Goal: Information Seeking & Learning: Learn about a topic

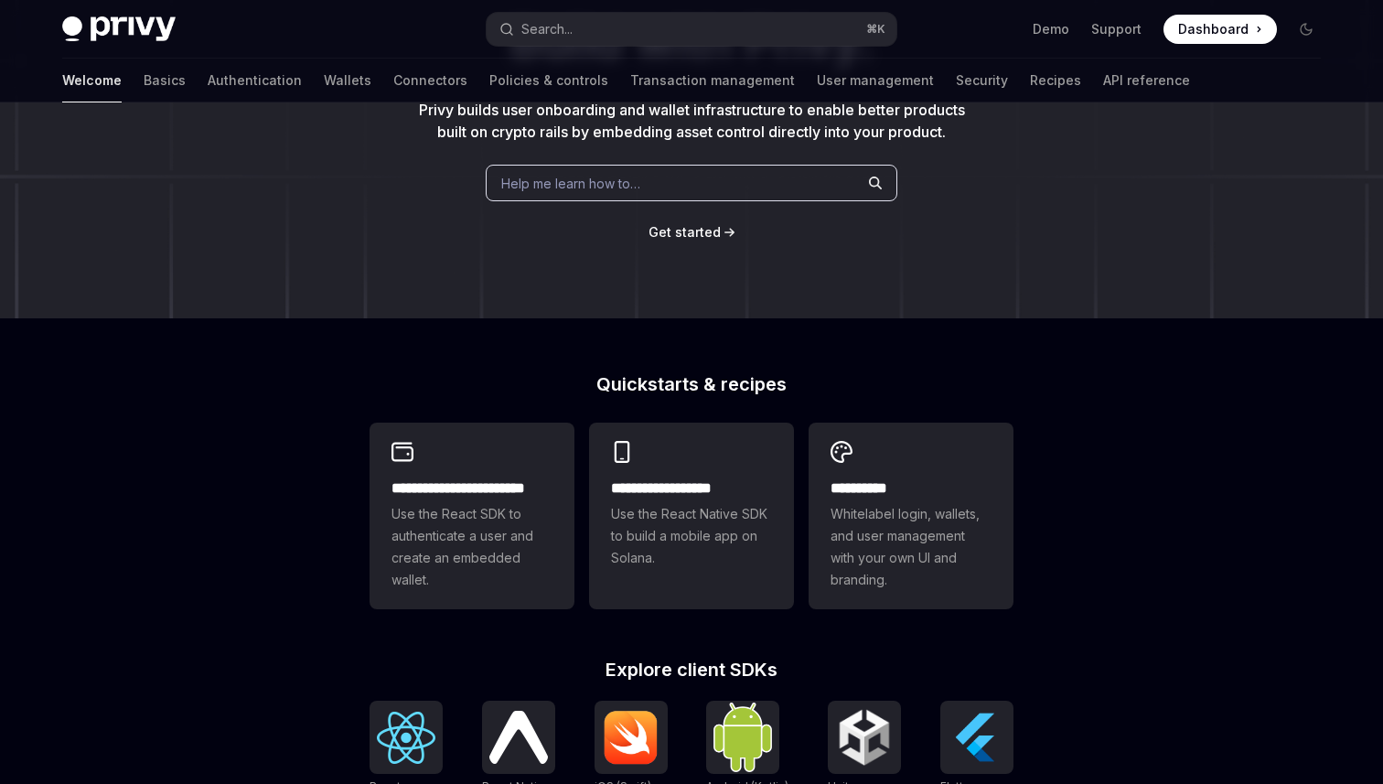
scroll to position [220, 0]
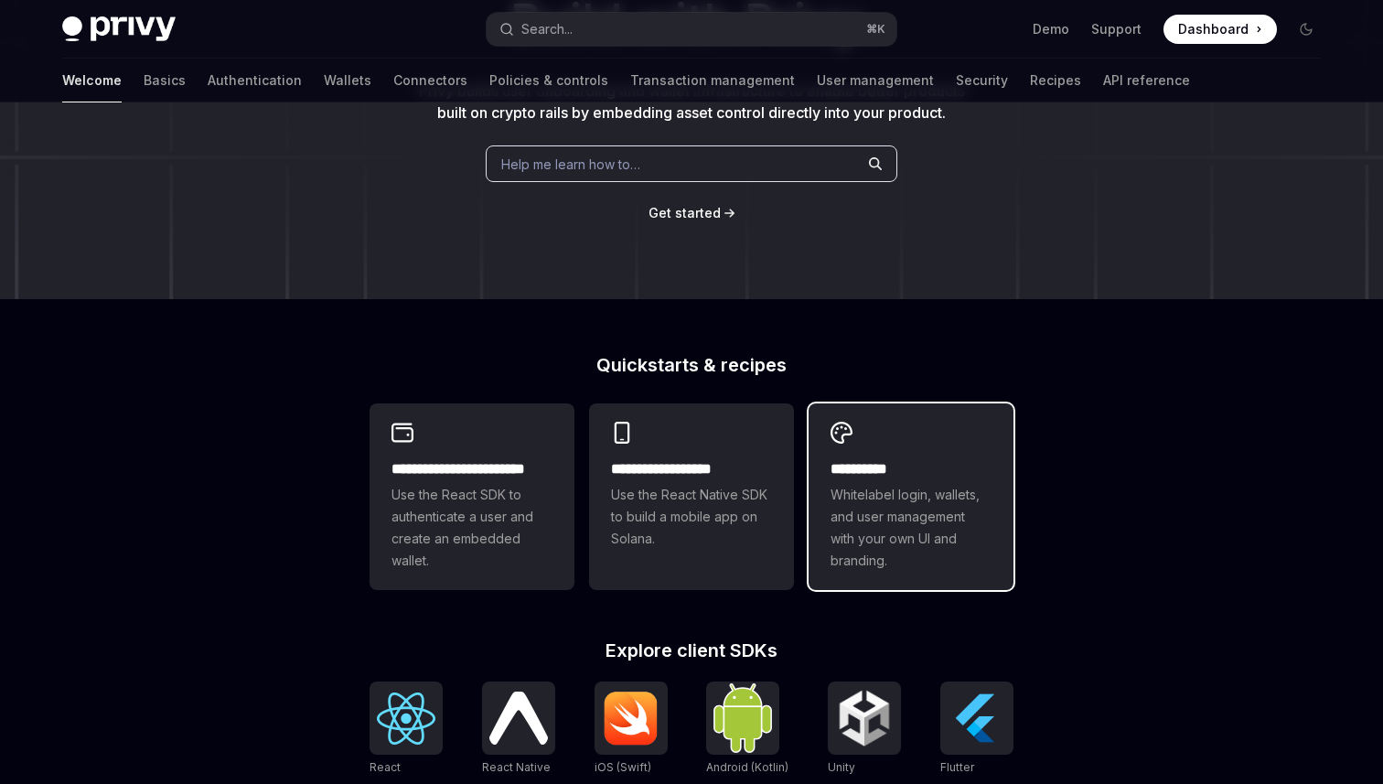
click at [909, 511] on span "Whitelabel login, wallets, and user management with your own UI and branding." at bounding box center [911, 528] width 161 height 88
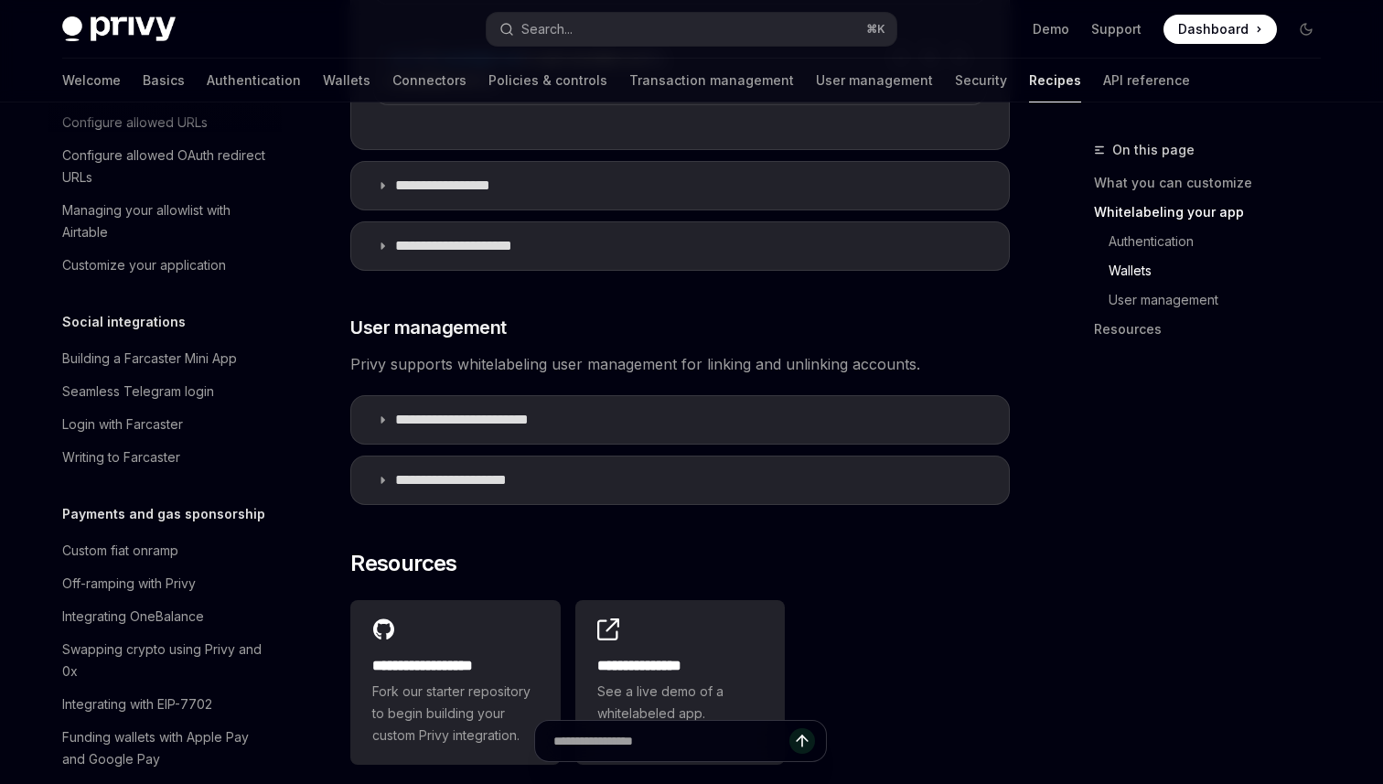
scroll to position [1255, 0]
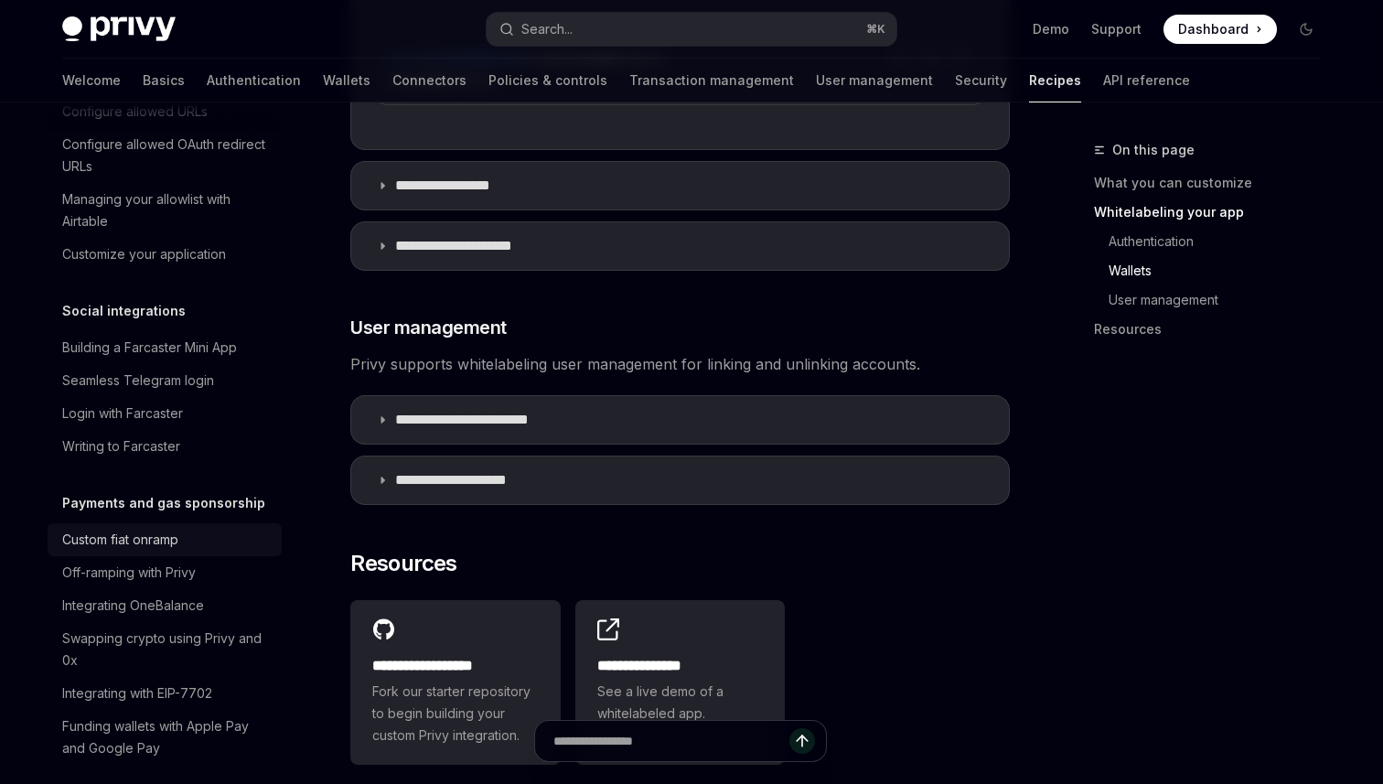
click at [160, 529] on div "Custom fiat onramp" at bounding box center [120, 540] width 116 height 22
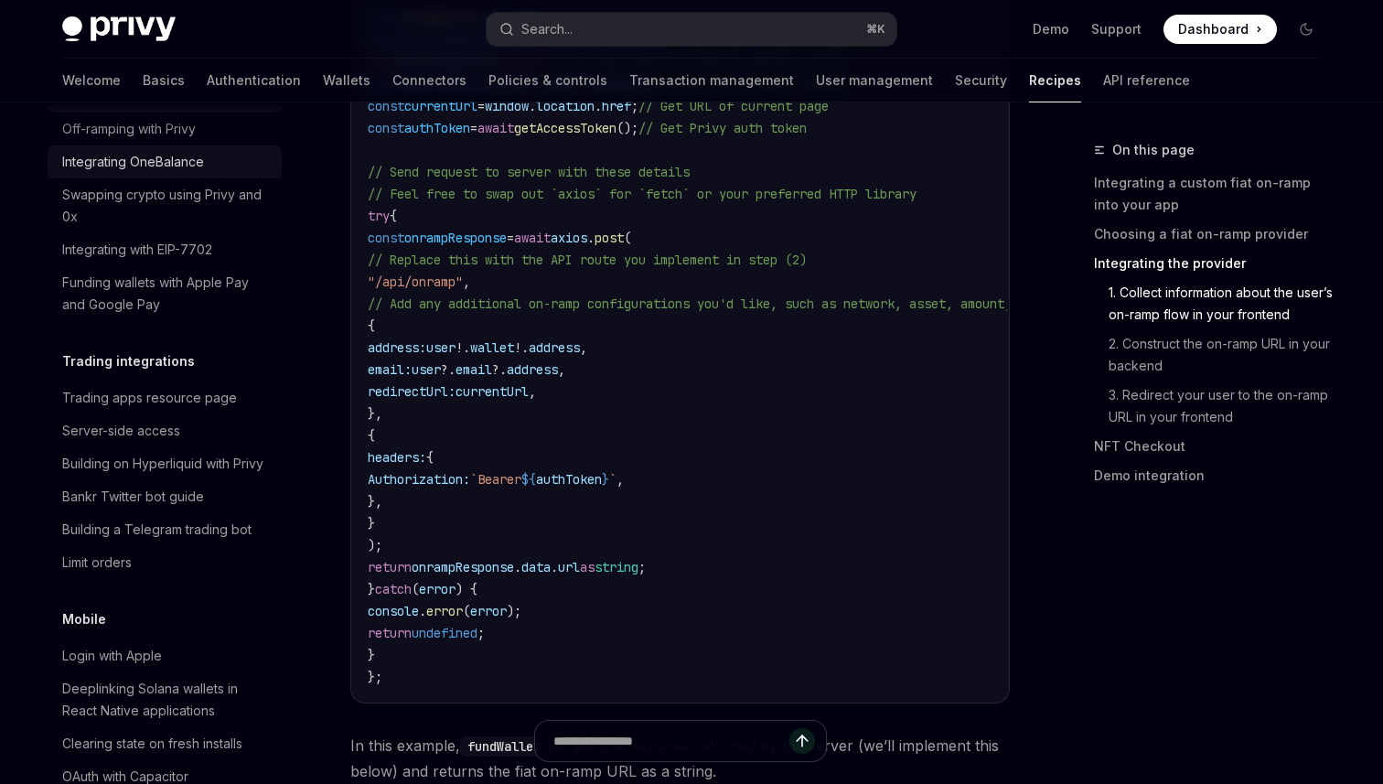
scroll to position [1716, 0]
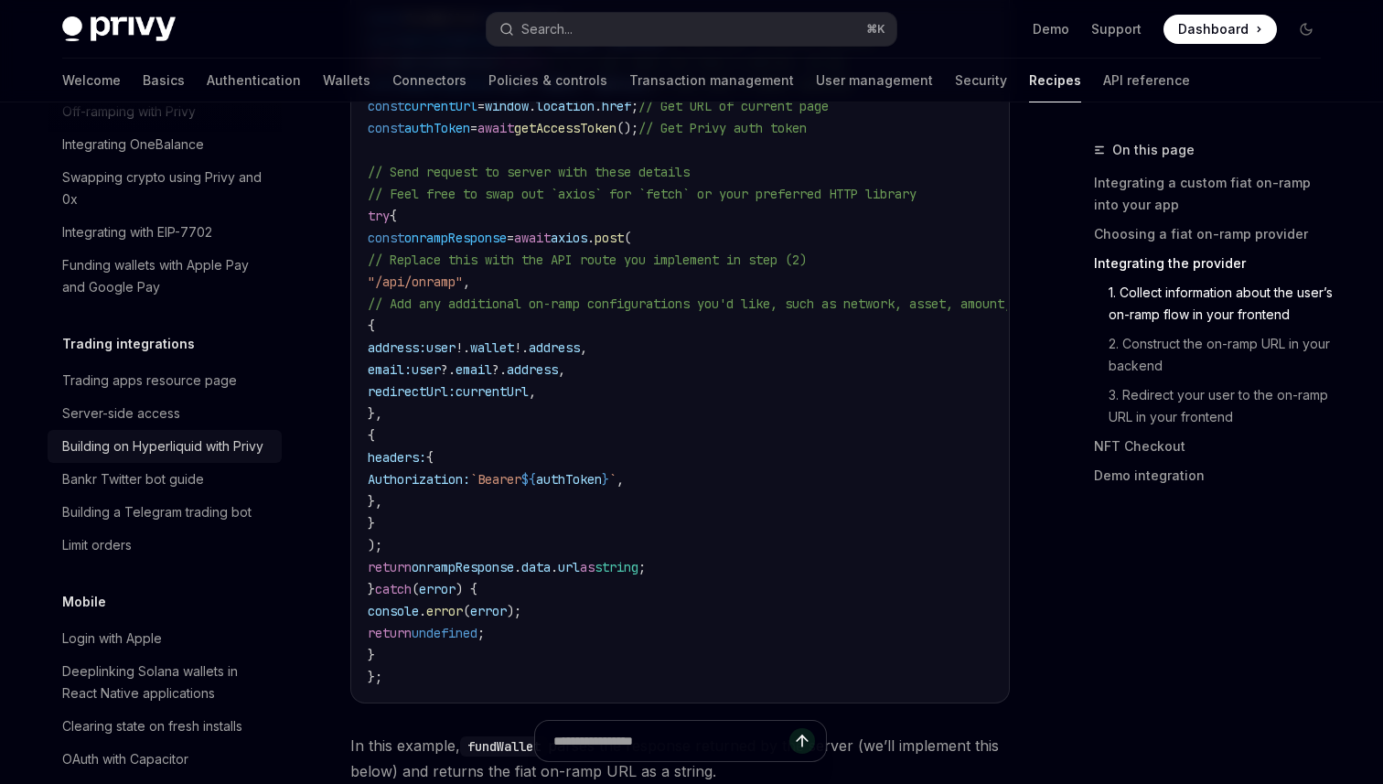
click at [181, 435] on div "Building on Hyperliquid with Privy" at bounding box center [162, 446] width 201 height 22
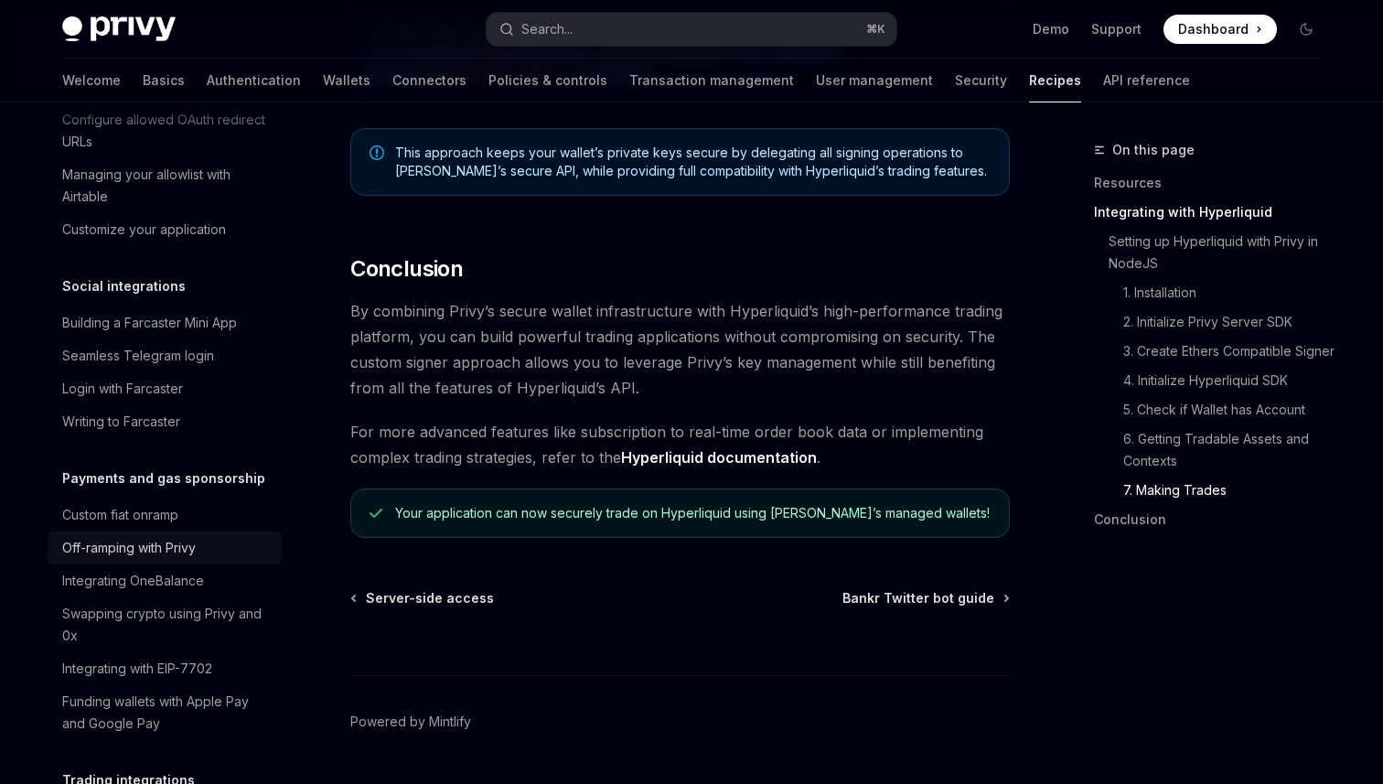
scroll to position [1278, 0]
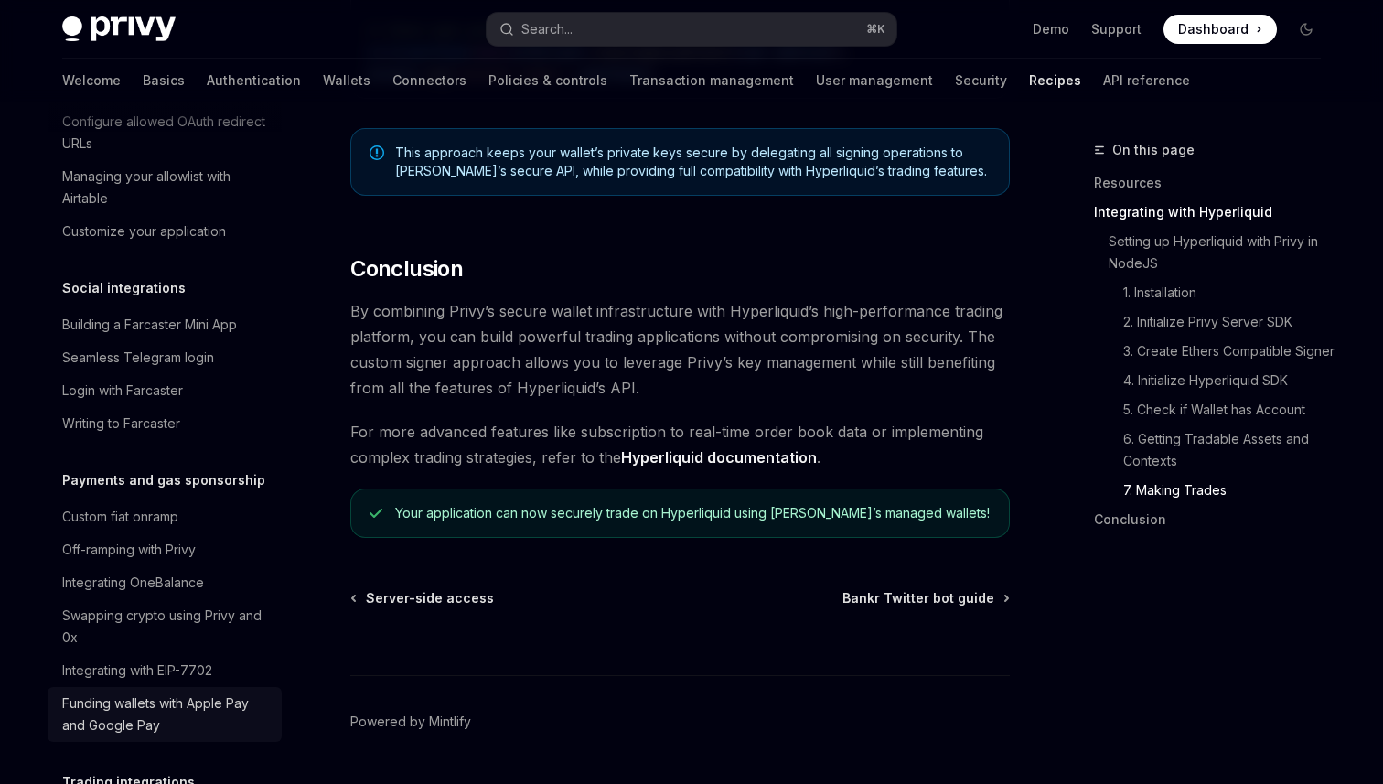
click at [144, 692] on div "Funding wallets with Apple Pay and Google Pay" at bounding box center [166, 714] width 209 height 44
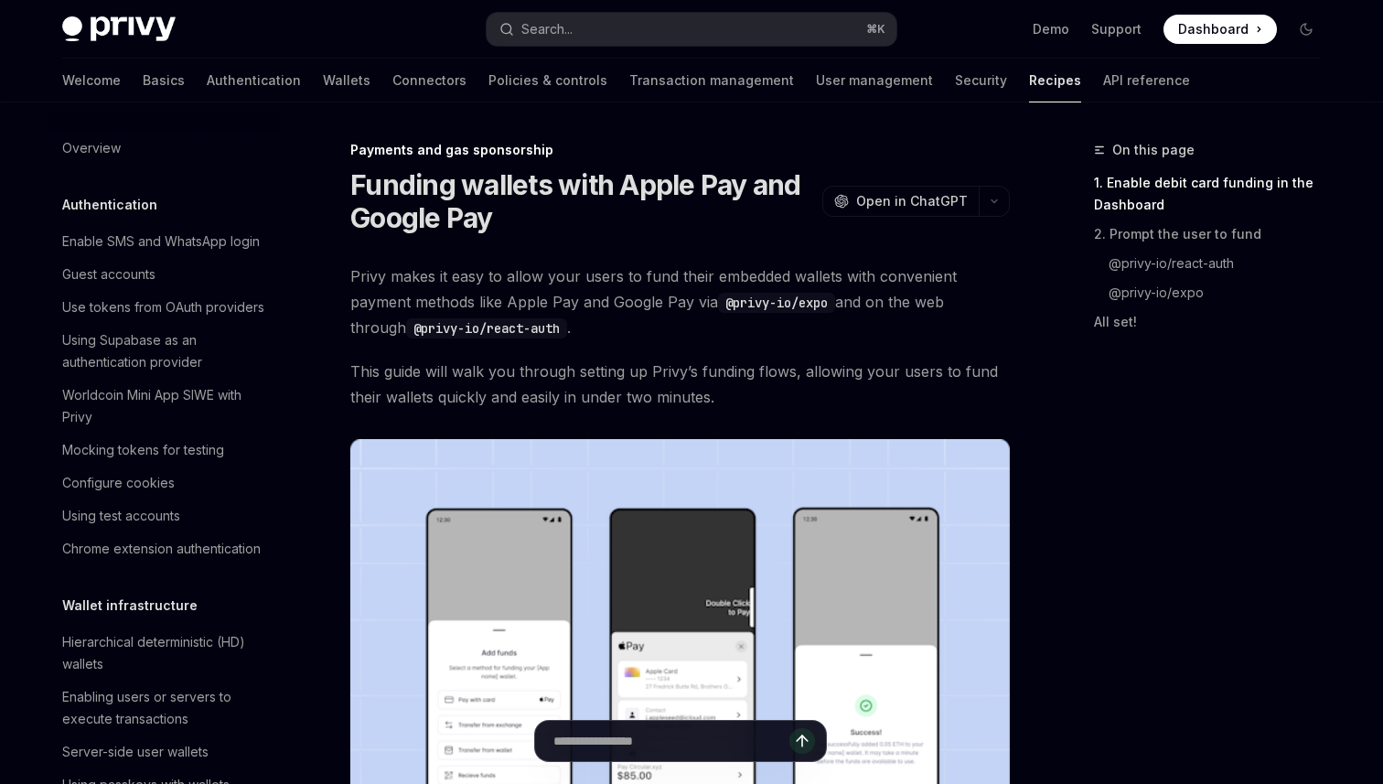
click at [1205, 28] on span "Dashboard" at bounding box center [1213, 29] width 70 height 18
click at [145, 36] on img at bounding box center [118, 29] width 113 height 26
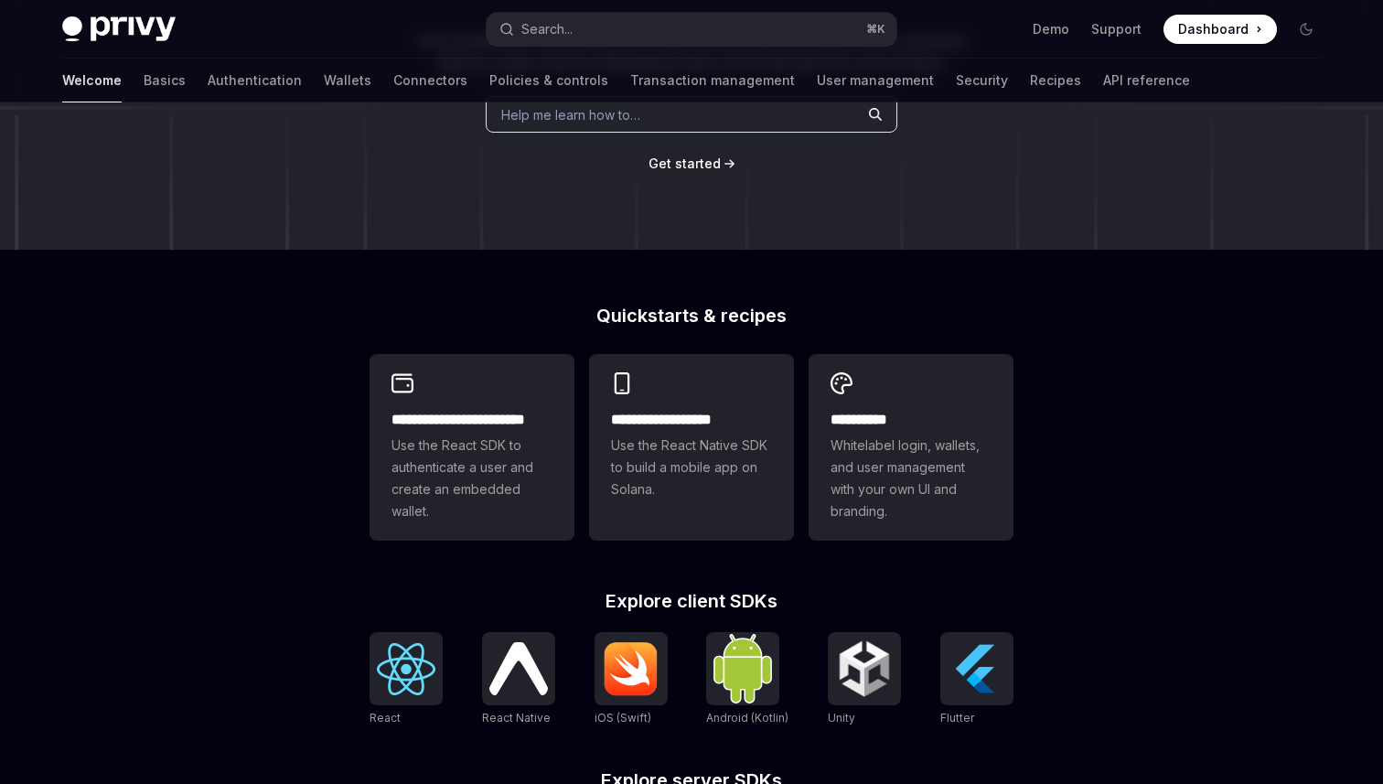
scroll to position [241, 0]
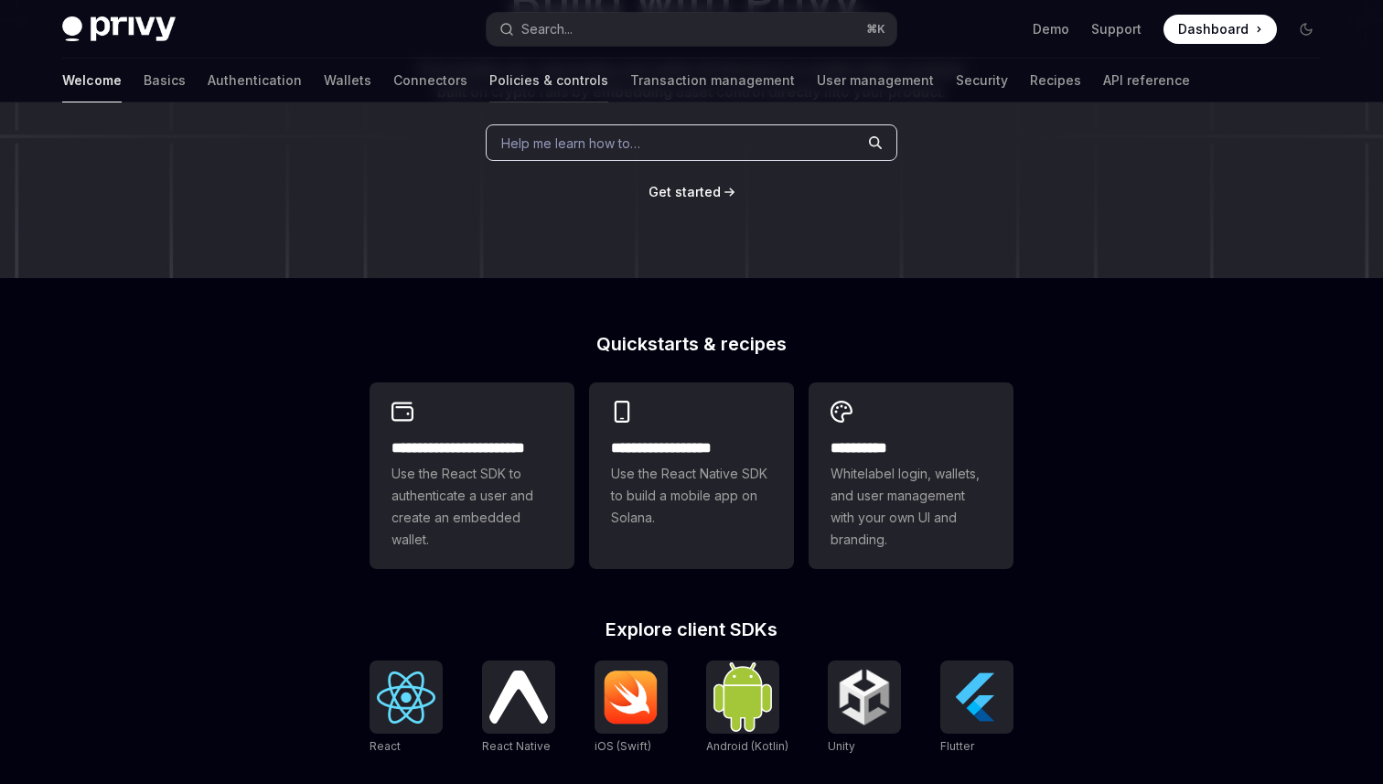
click at [489, 81] on link "Policies & controls" at bounding box center [548, 81] width 119 height 44
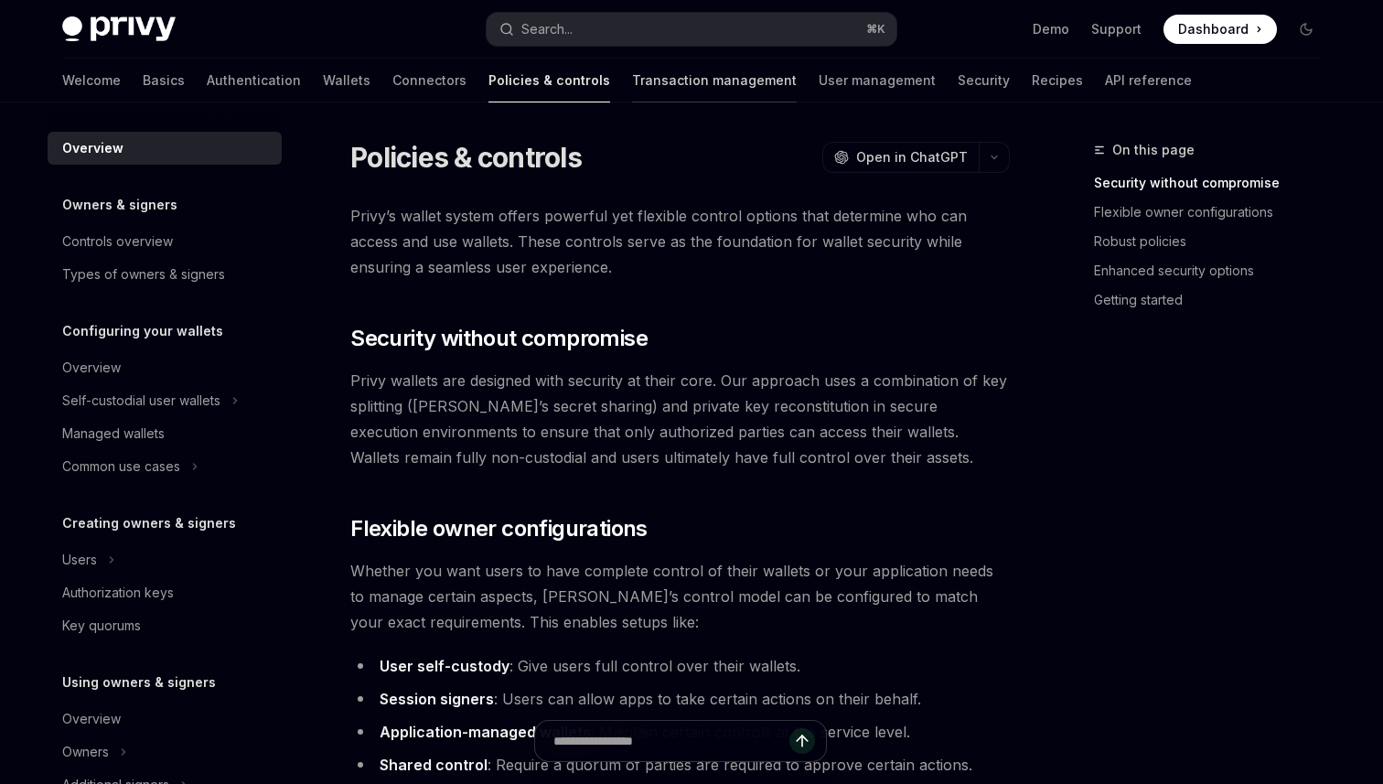
click at [632, 82] on link "Transaction management" at bounding box center [714, 81] width 165 height 44
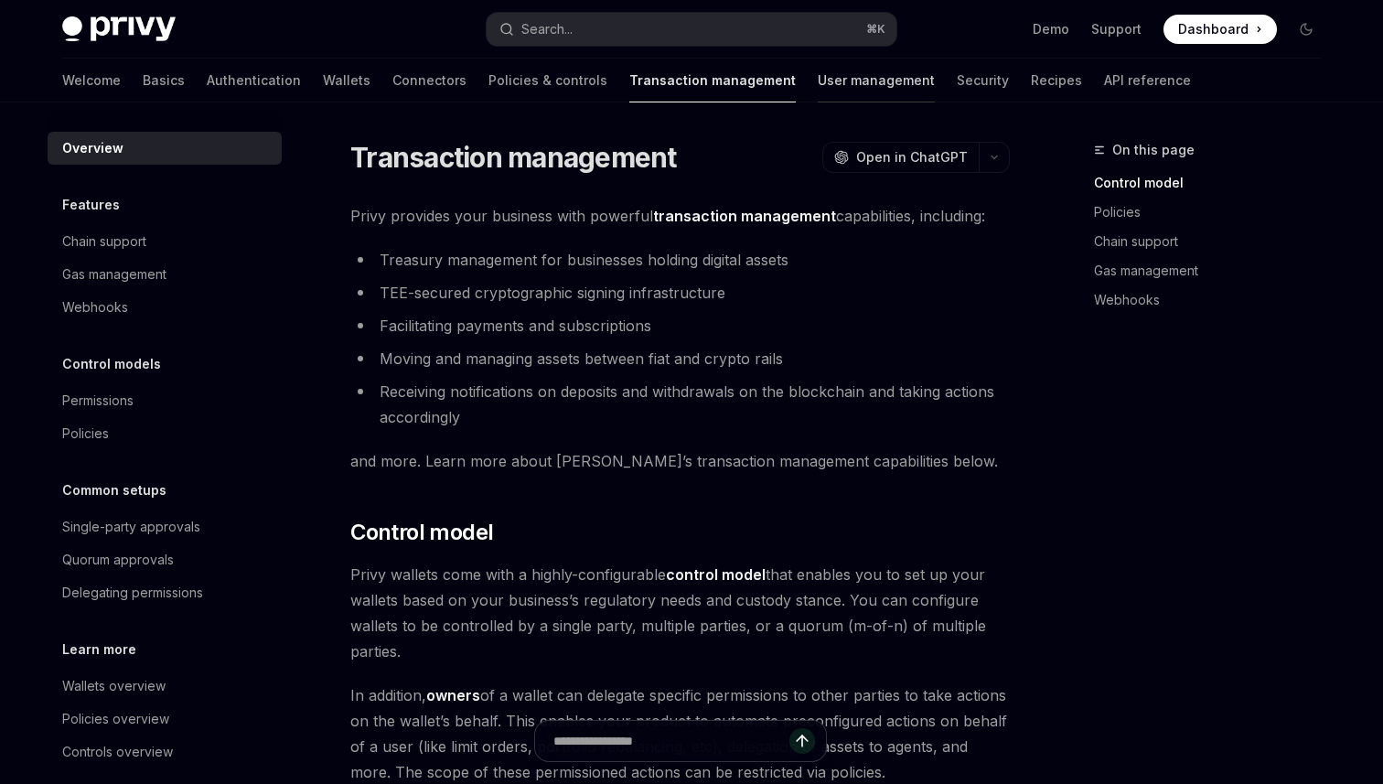
click at [818, 80] on link "User management" at bounding box center [876, 81] width 117 height 44
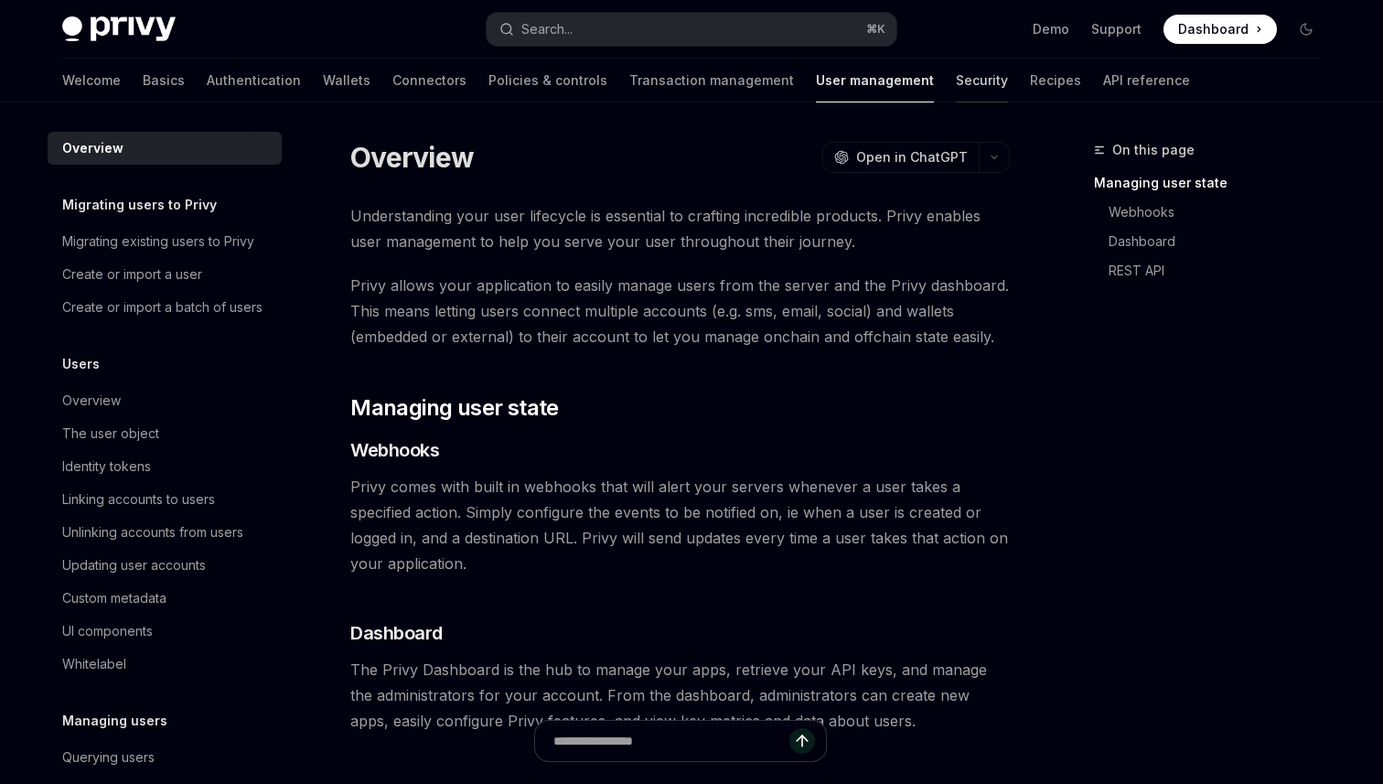
click at [956, 83] on link "Security" at bounding box center [982, 81] width 52 height 44
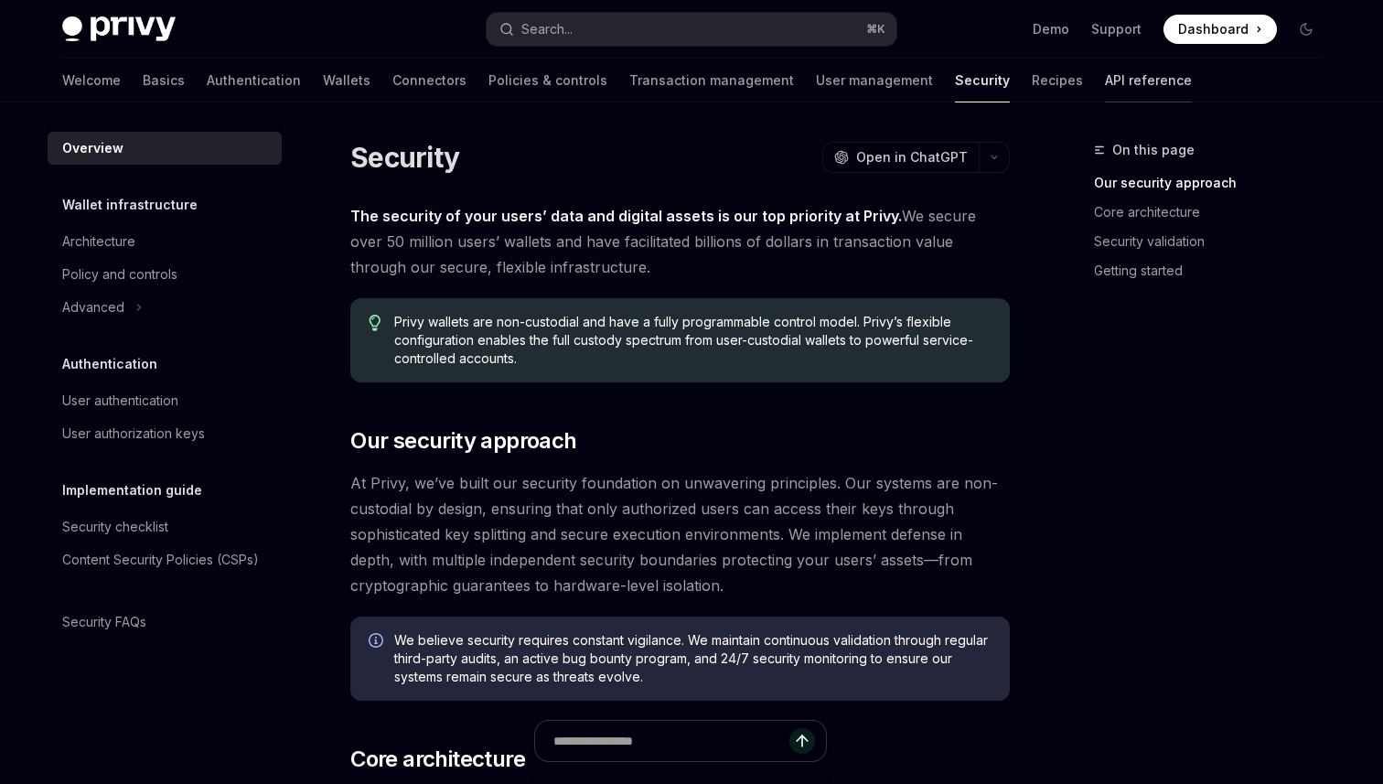
click at [1105, 86] on link "API reference" at bounding box center [1148, 81] width 87 height 44
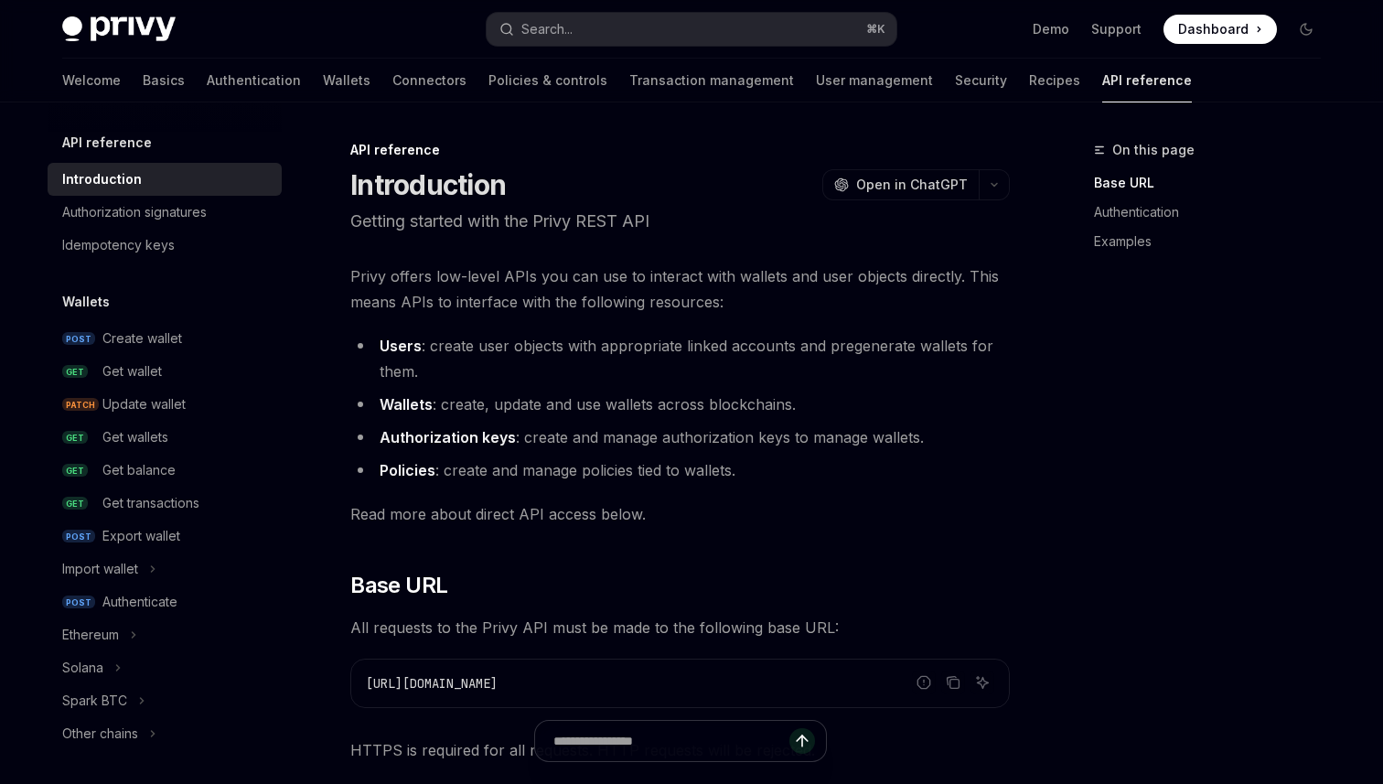
click at [165, 27] on img at bounding box center [118, 29] width 113 height 26
type textarea "*"
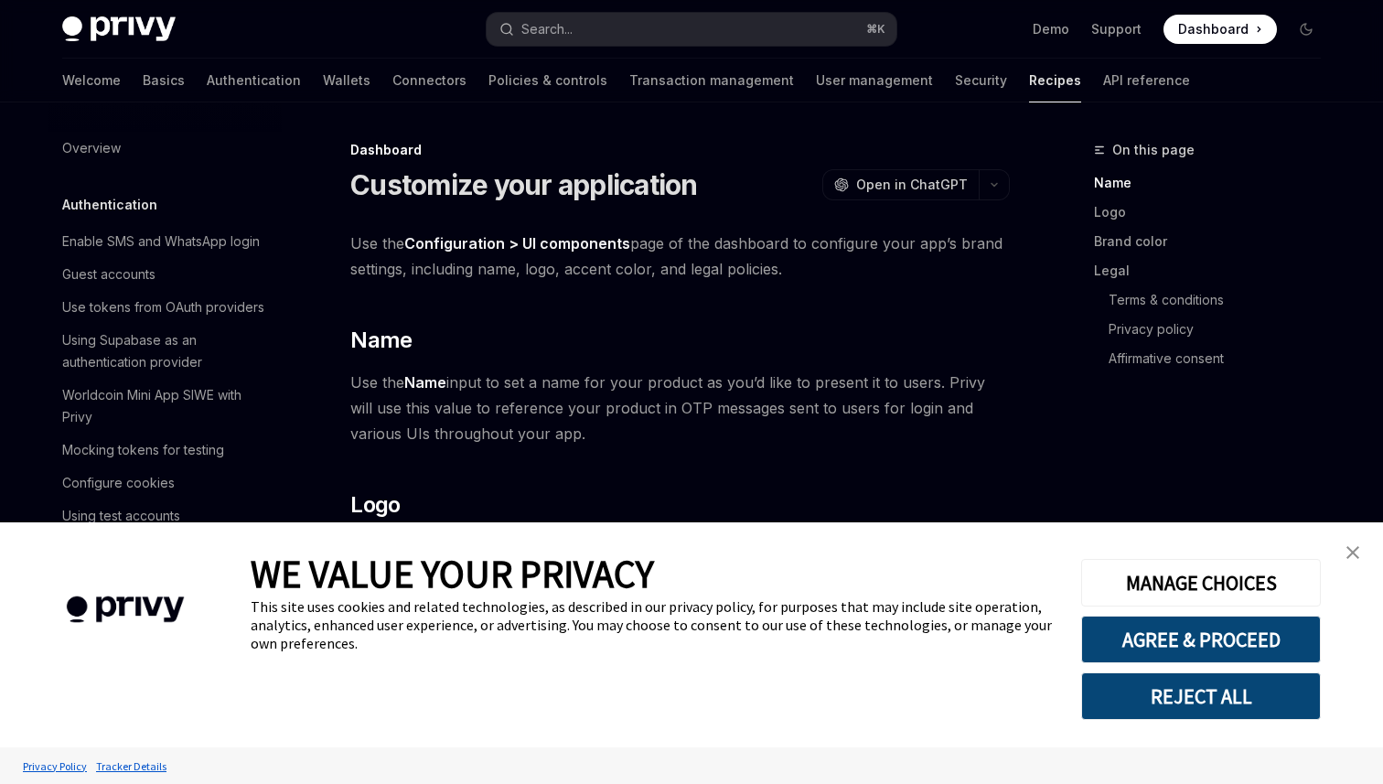
scroll to position [1044, 0]
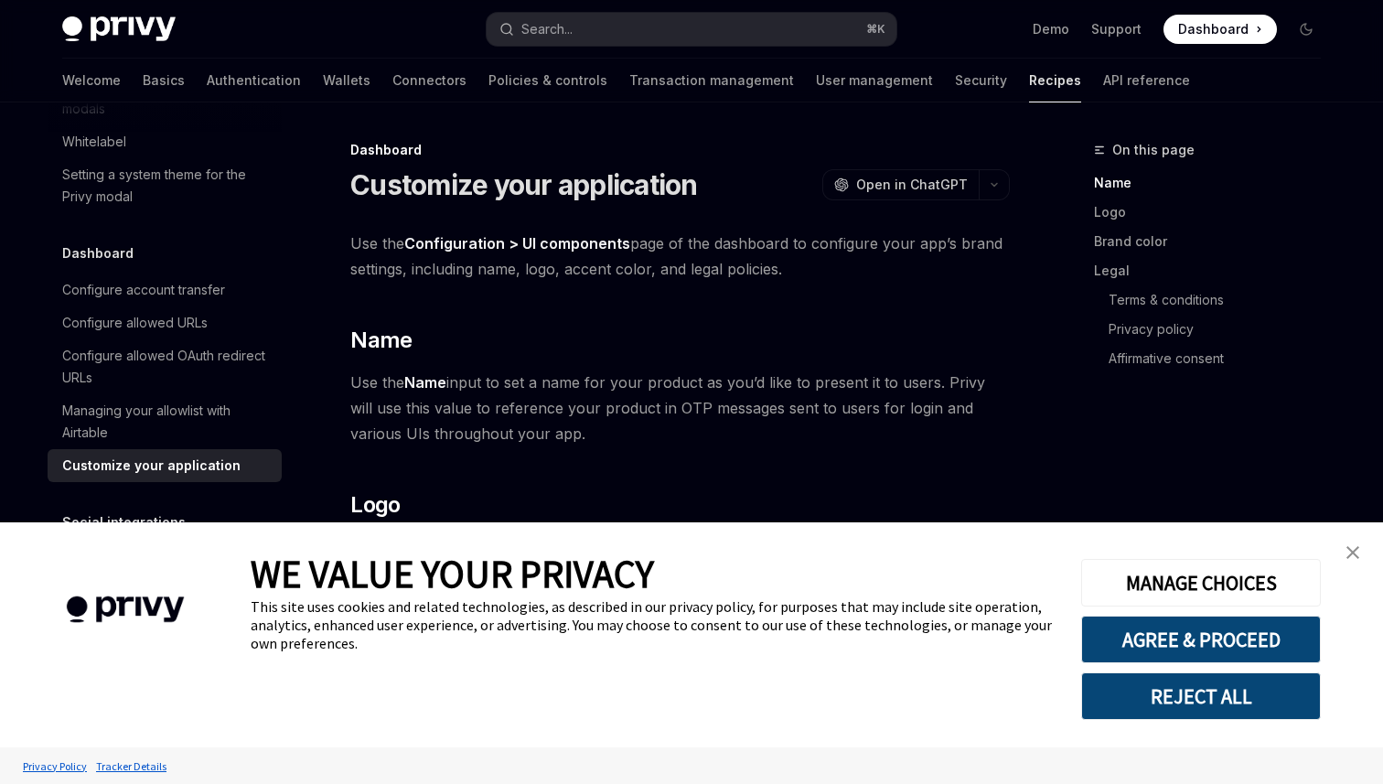
click at [1346, 552] on link "close banner" at bounding box center [1353, 552] width 37 height 37
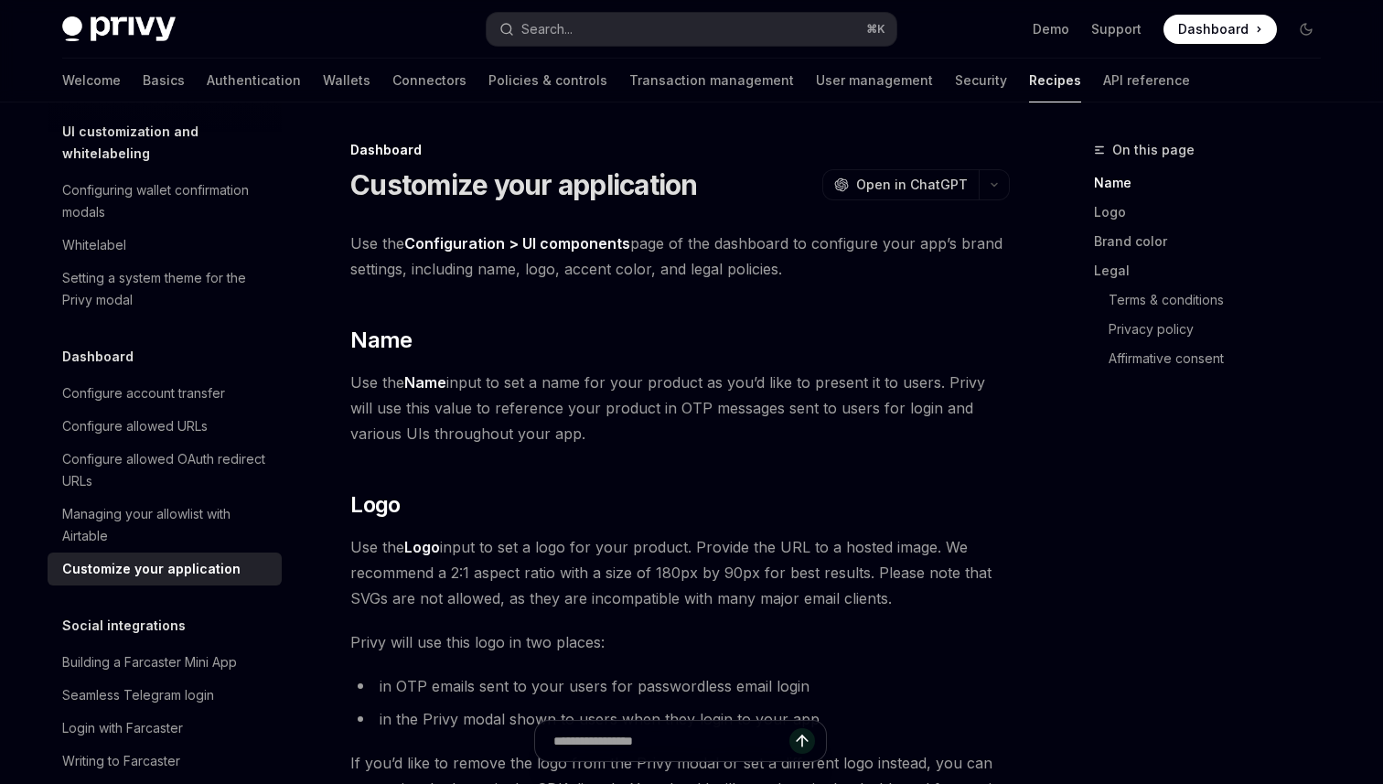
scroll to position [901, 0]
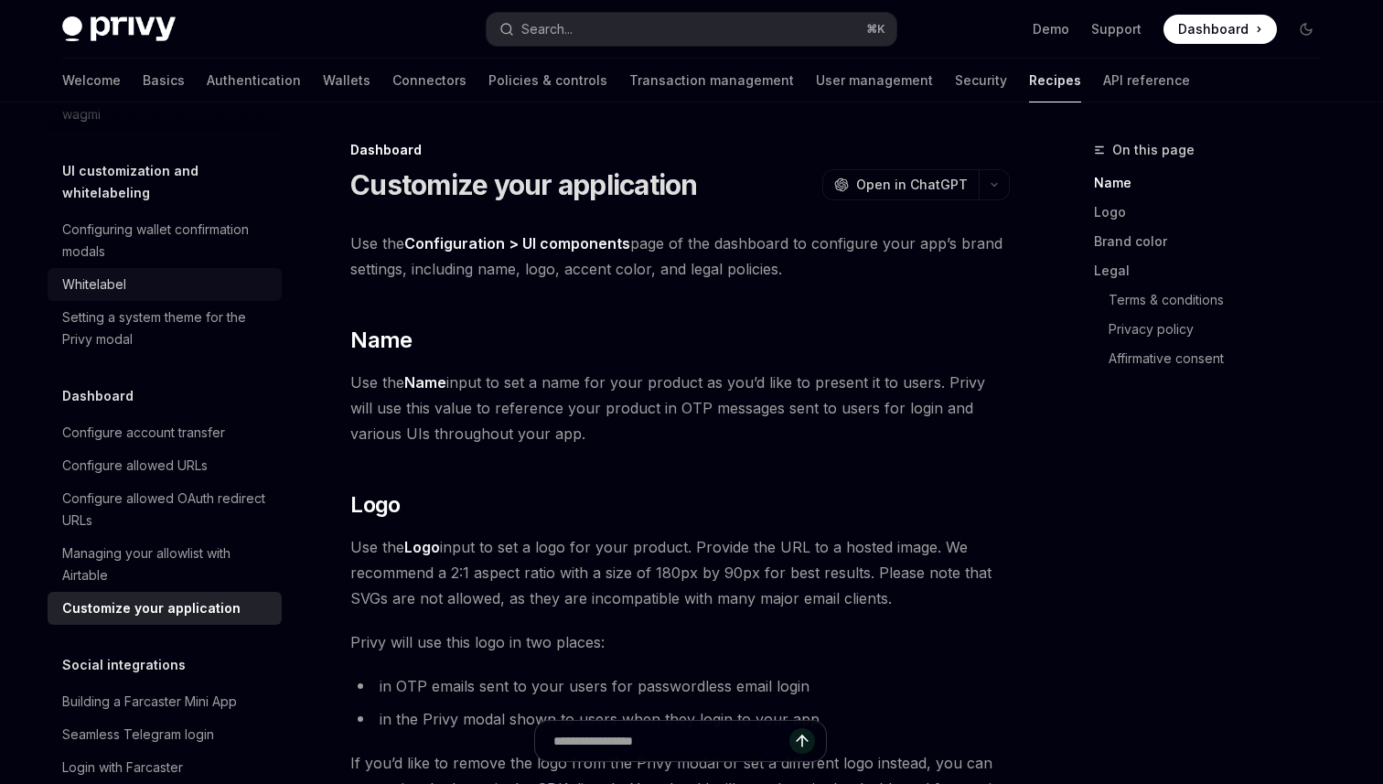
click at [163, 273] on div "Whitelabel" at bounding box center [166, 284] width 209 height 22
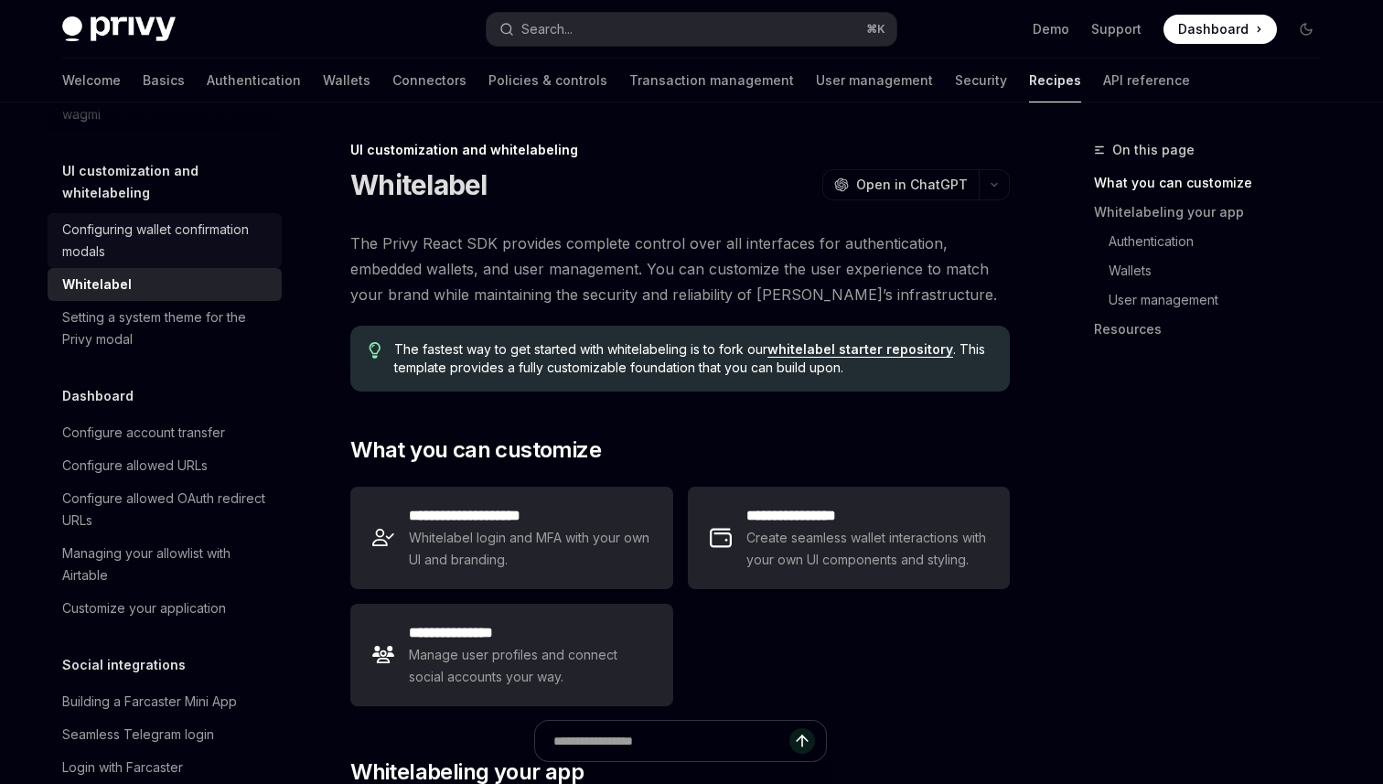
click at [172, 219] on div "Configuring wallet confirmation modals" at bounding box center [166, 241] width 209 height 44
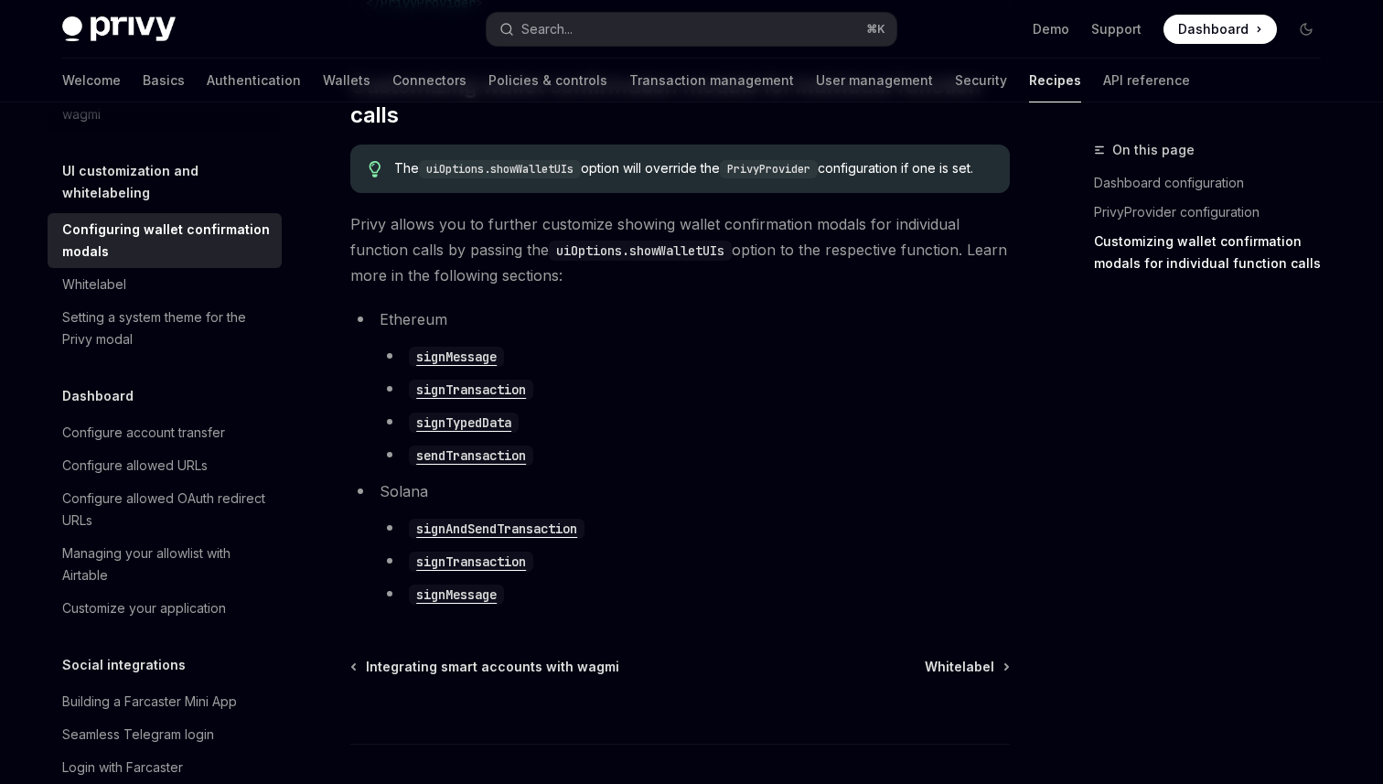
scroll to position [1024, 0]
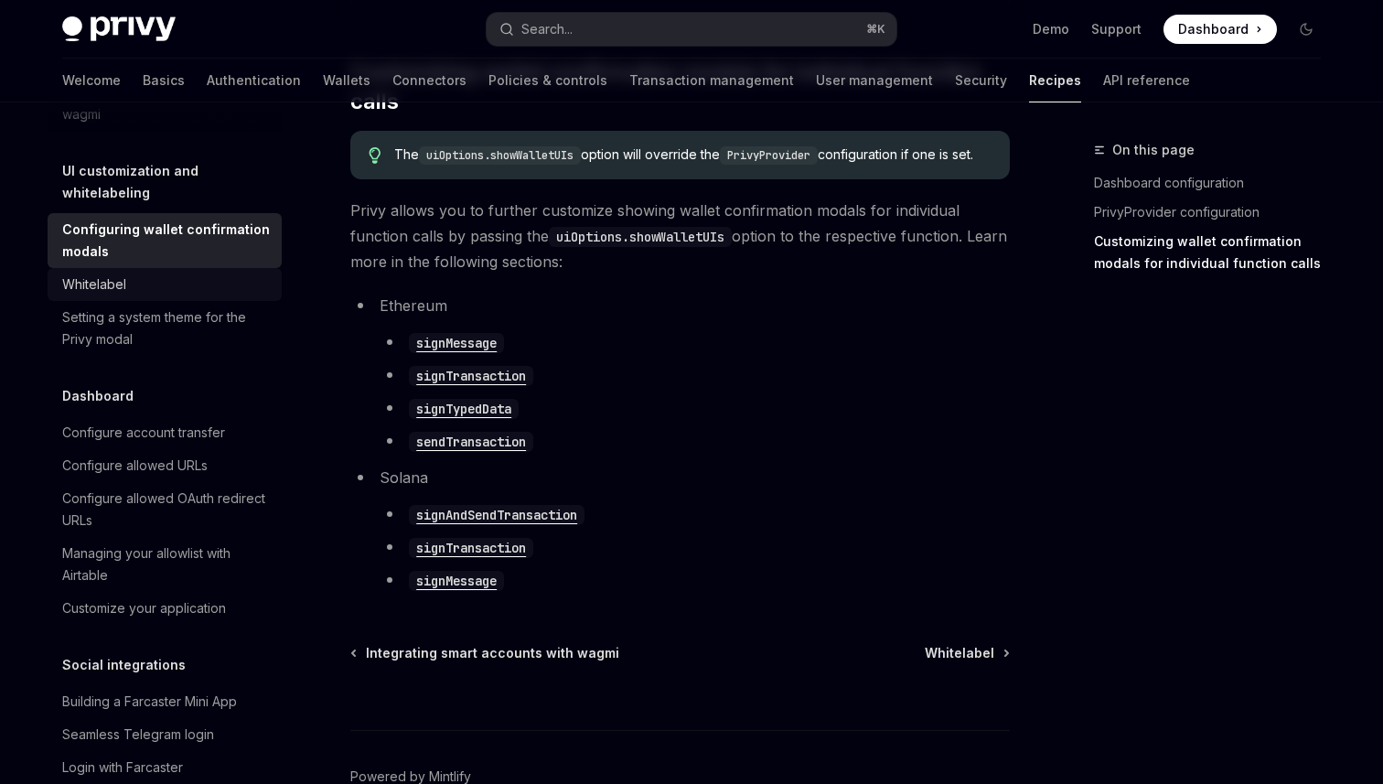
click at [175, 273] on div "Whitelabel" at bounding box center [166, 284] width 209 height 22
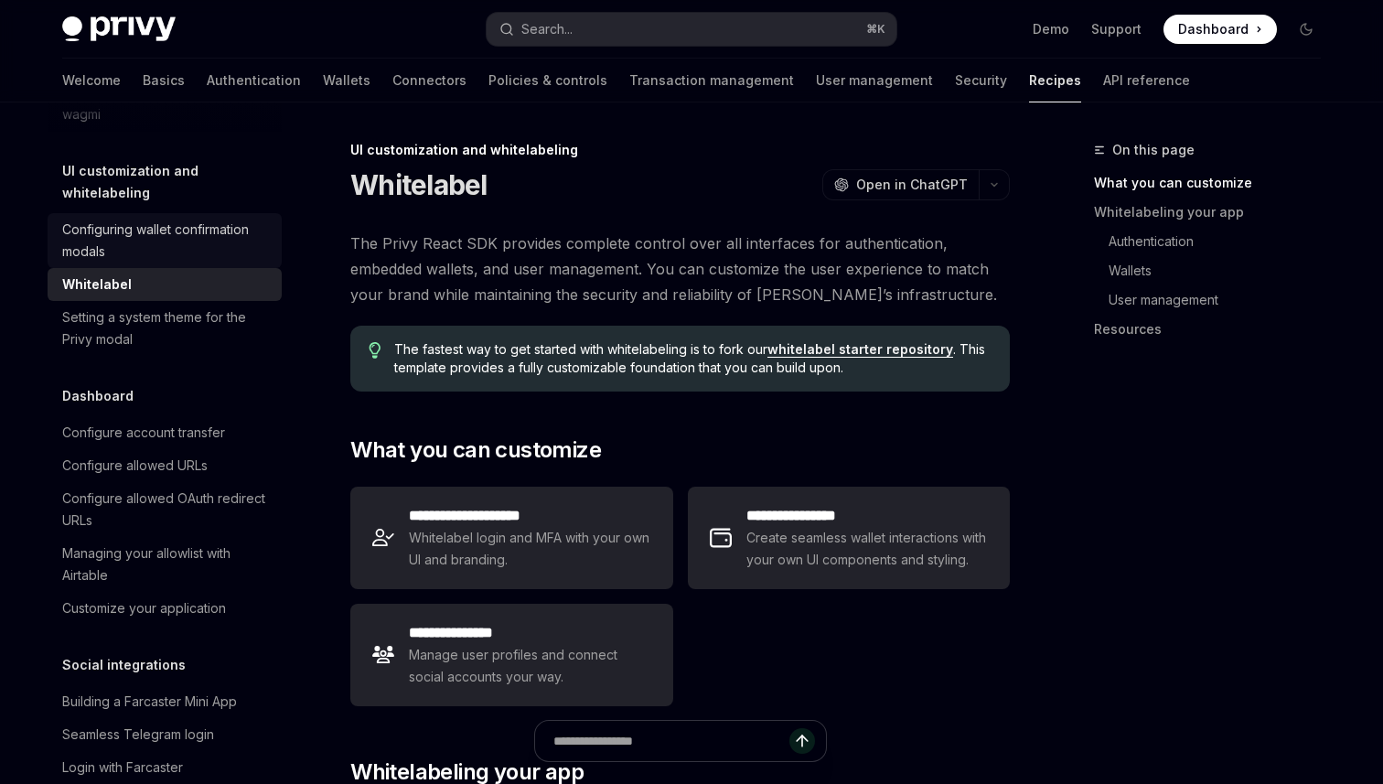
click at [186, 219] on div "Configuring wallet confirmation modals" at bounding box center [166, 241] width 209 height 44
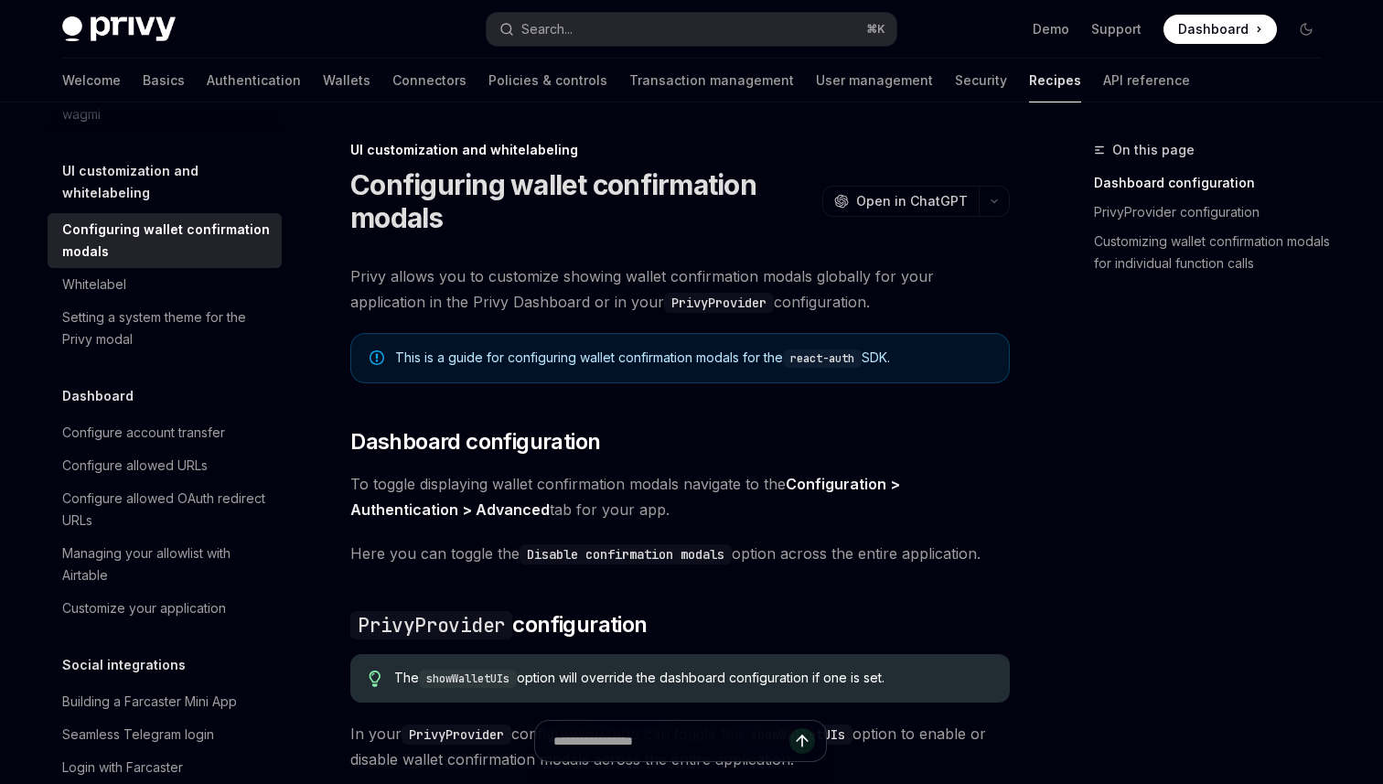
click at [177, 244] on link "Configuring wallet confirmation modals" at bounding box center [165, 240] width 234 height 55
click at [176, 273] on div "Whitelabel" at bounding box center [166, 284] width 209 height 22
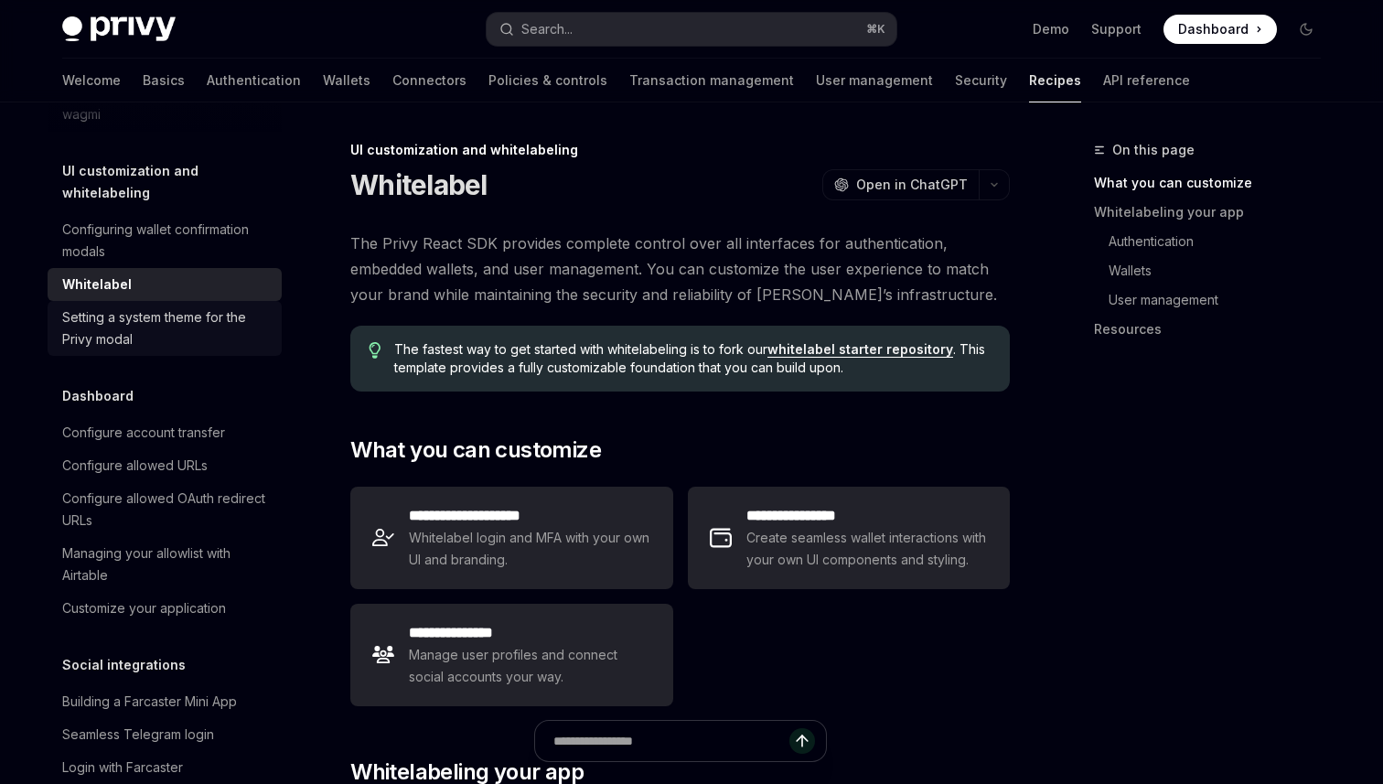
click at [184, 319] on div "Setting a system theme for the Privy modal" at bounding box center [166, 328] width 209 height 44
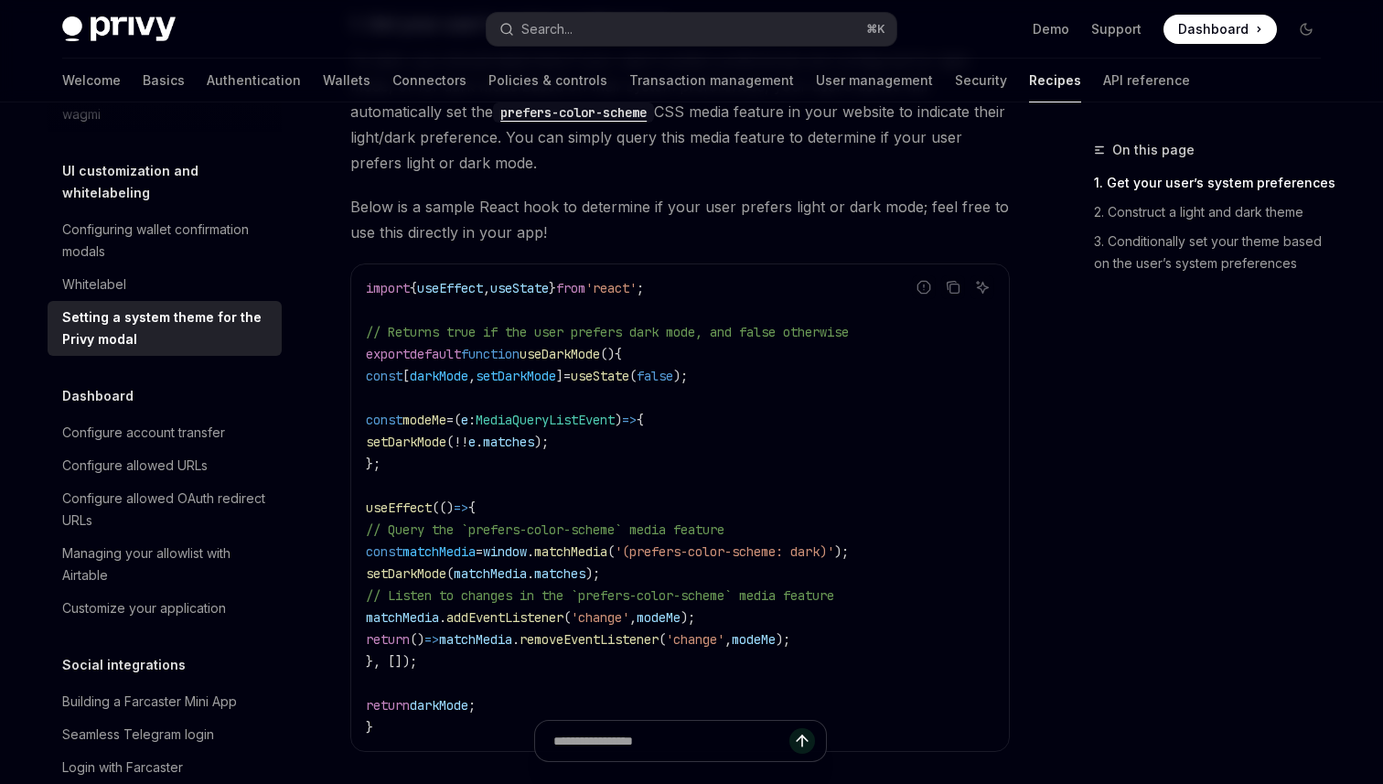
scroll to position [318, 0]
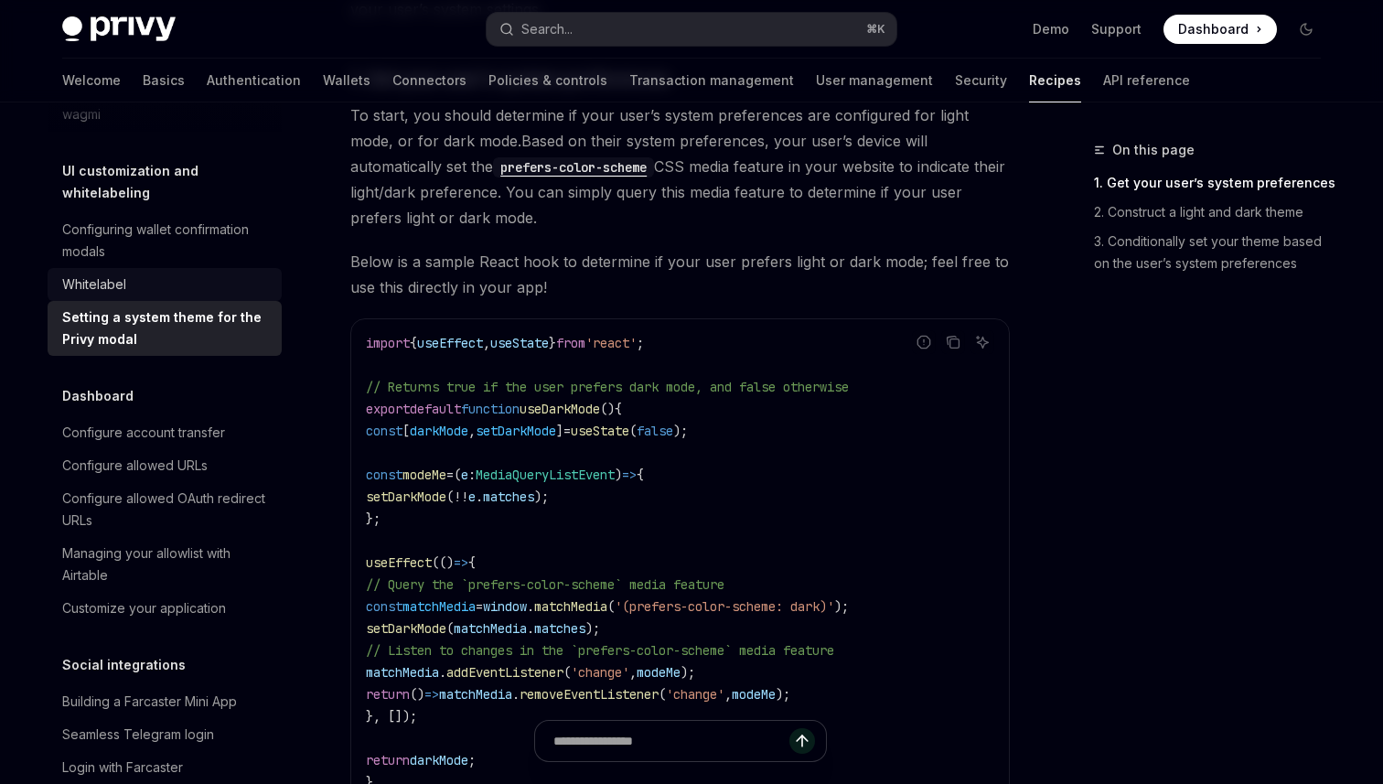
click at [165, 273] on div "Whitelabel" at bounding box center [166, 284] width 209 height 22
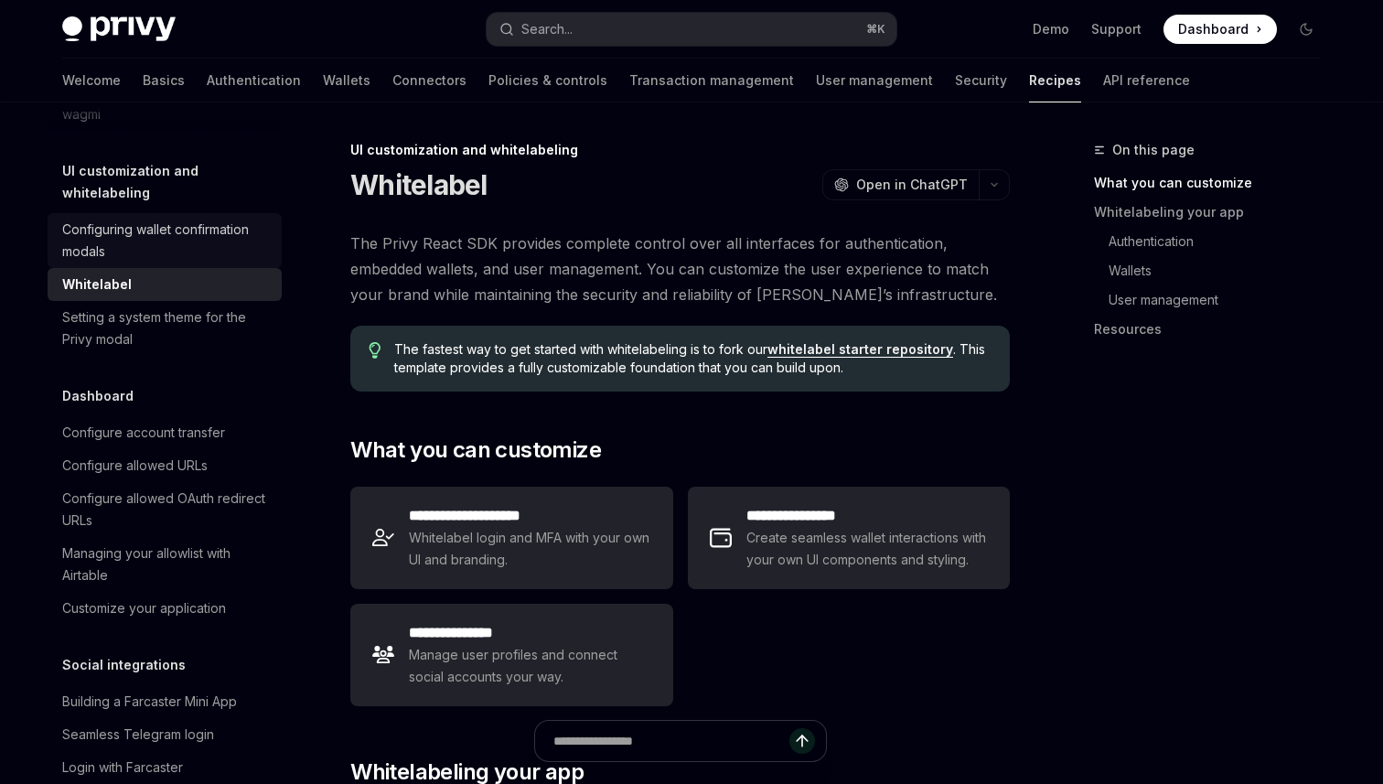
click at [148, 219] on div "Configuring wallet confirmation modals" at bounding box center [166, 241] width 209 height 44
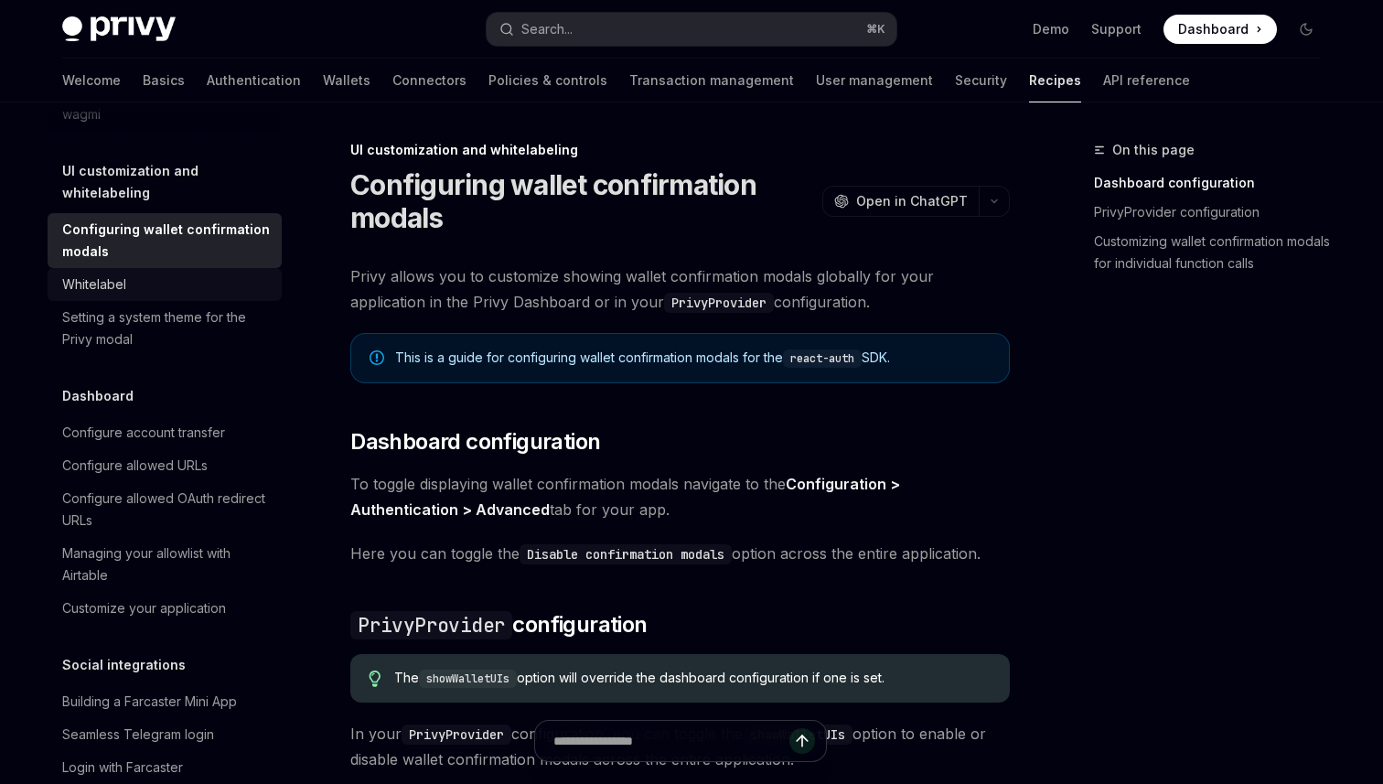
click at [145, 273] on div "Whitelabel" at bounding box center [166, 284] width 209 height 22
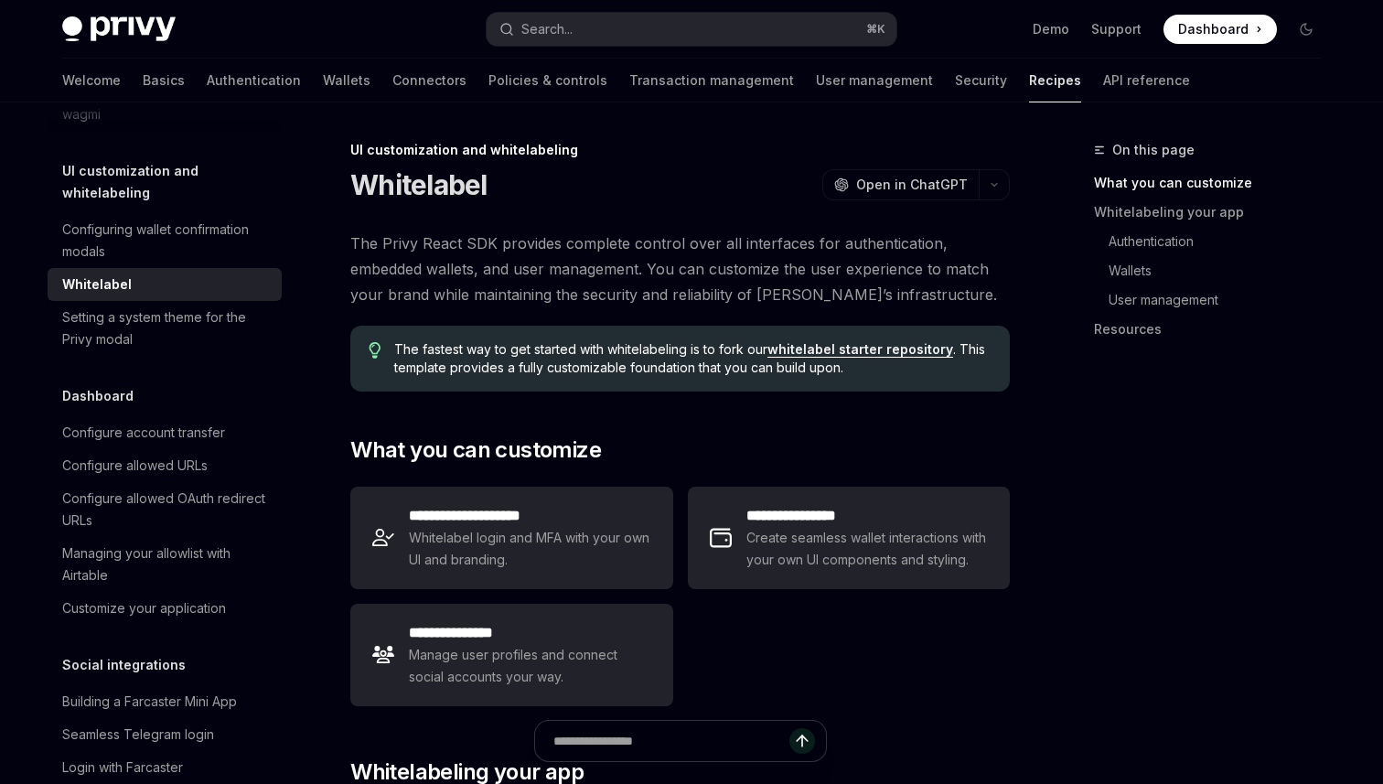
click at [868, 352] on link "whitelabel starter repository" at bounding box center [860, 349] width 186 height 16
click at [795, 349] on link "whitelabel starter repository" at bounding box center [860, 349] width 186 height 16
click at [198, 219] on div "Configuring wallet confirmation modals" at bounding box center [166, 241] width 209 height 44
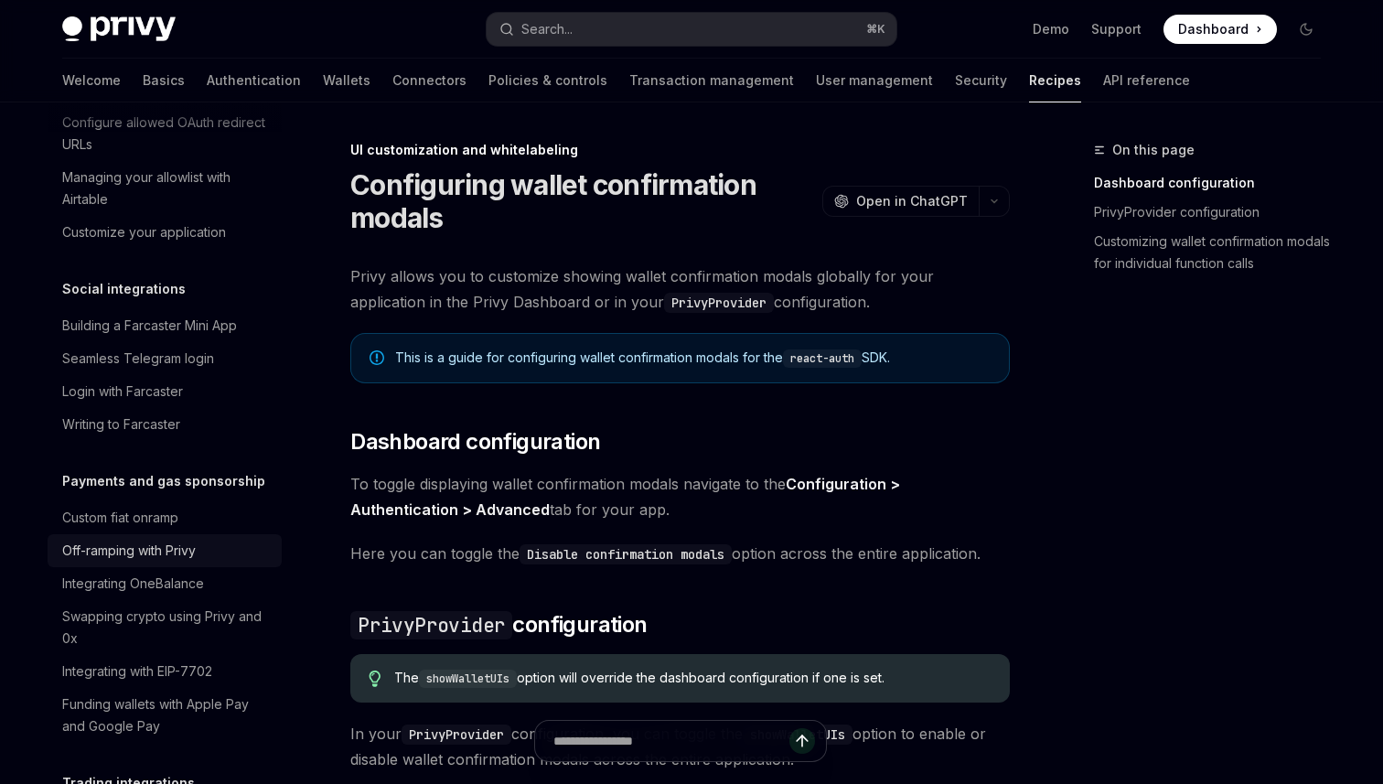
scroll to position [1288, 0]
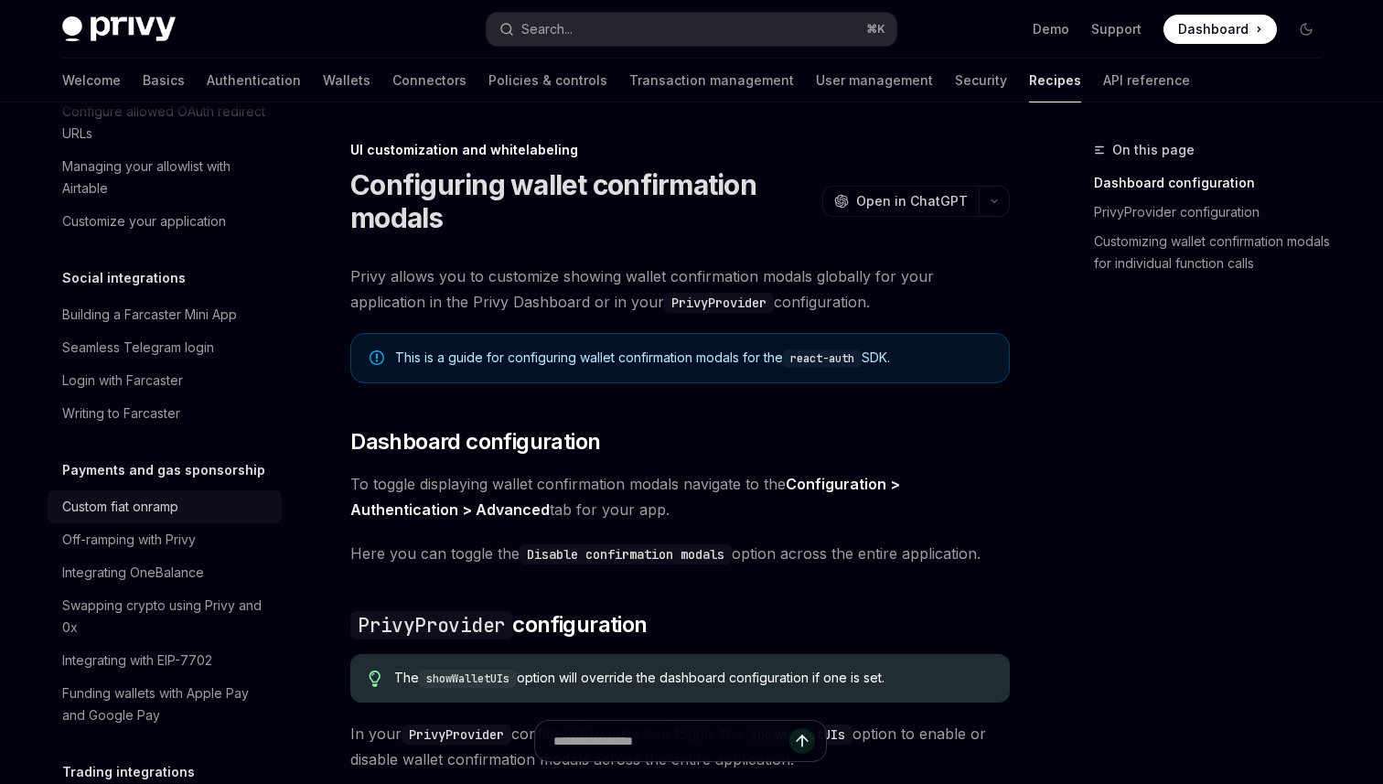
click at [174, 496] on div "Custom fiat onramp" at bounding box center [120, 507] width 116 height 22
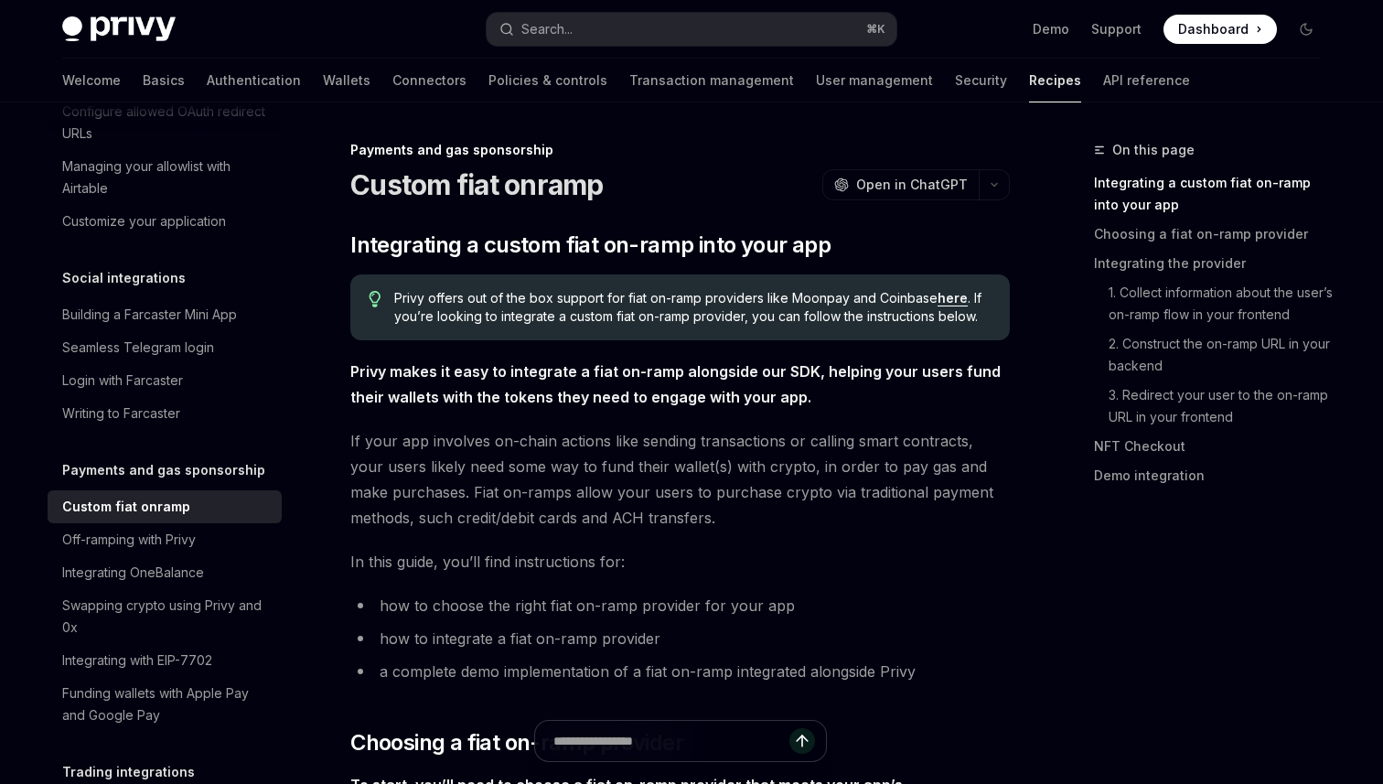
click at [939, 301] on link "here" at bounding box center [953, 298] width 30 height 16
type textarea "*"
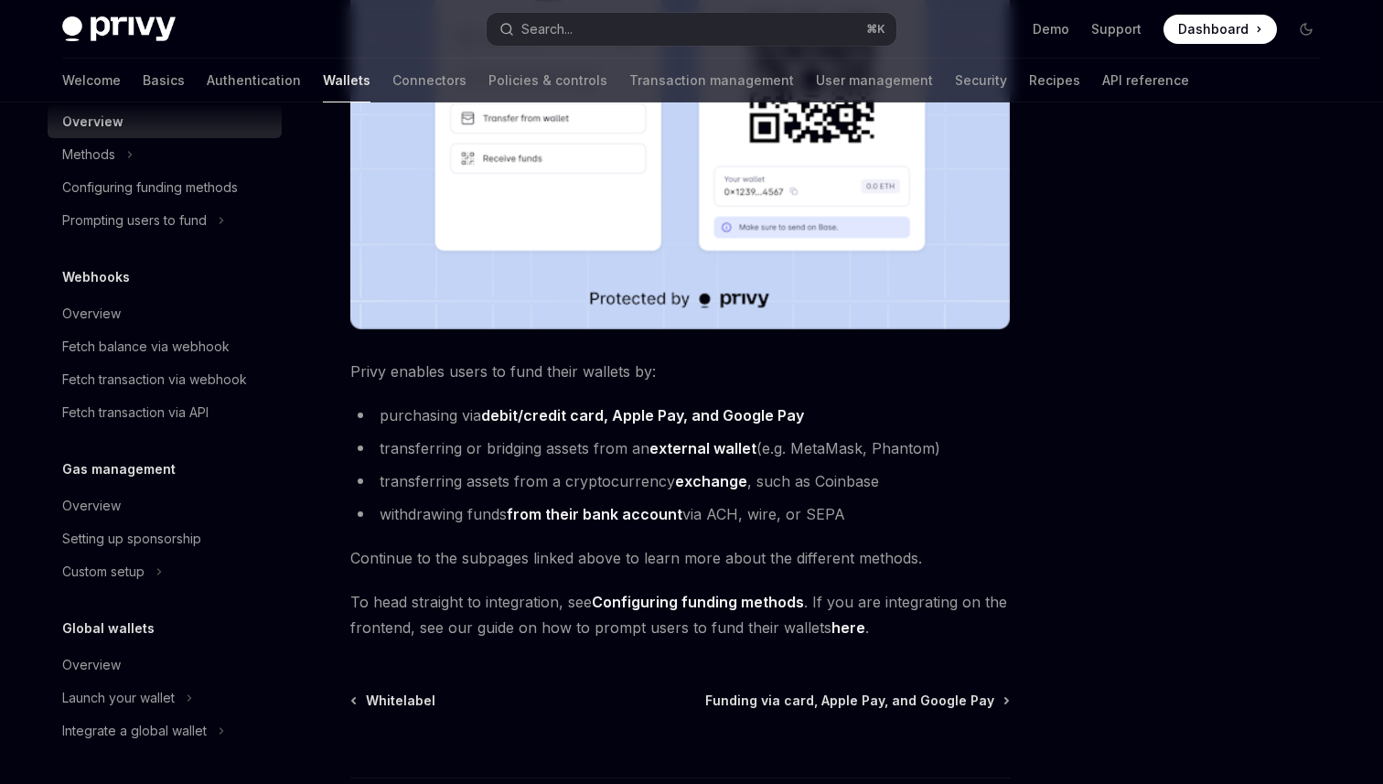
scroll to position [500, 0]
